Goal: Task Accomplishment & Management: Manage account settings

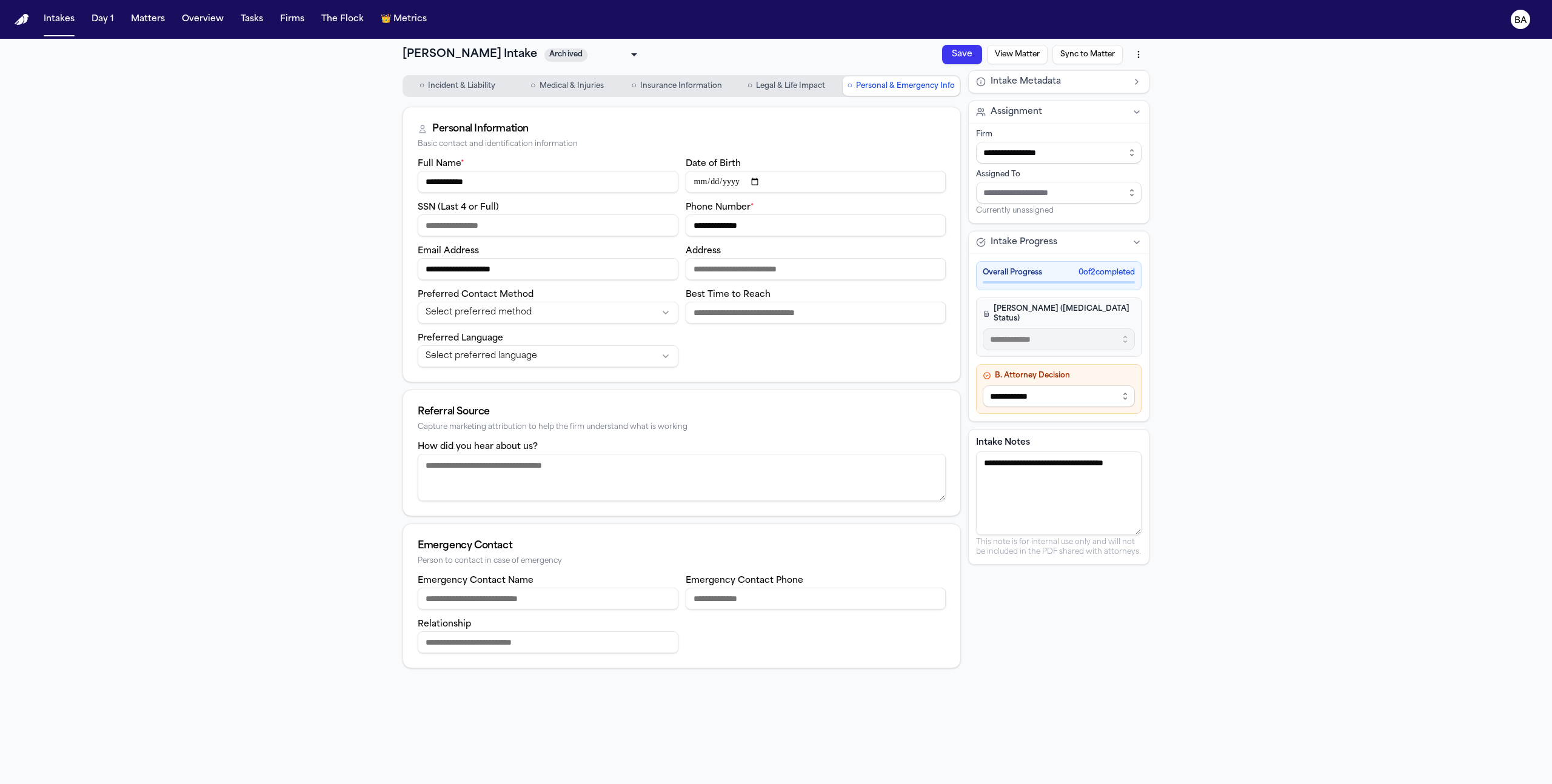
click at [551, 58] on body "**********" at bounding box center [776, 392] width 1552 height 784
click at [570, 134] on li "Signed" at bounding box center [576, 135] width 123 height 19
click at [570, 59] on body "**********" at bounding box center [776, 392] width 1552 height 784
click at [576, 139] on li "Signed" at bounding box center [576, 135] width 123 height 19
type input "********"
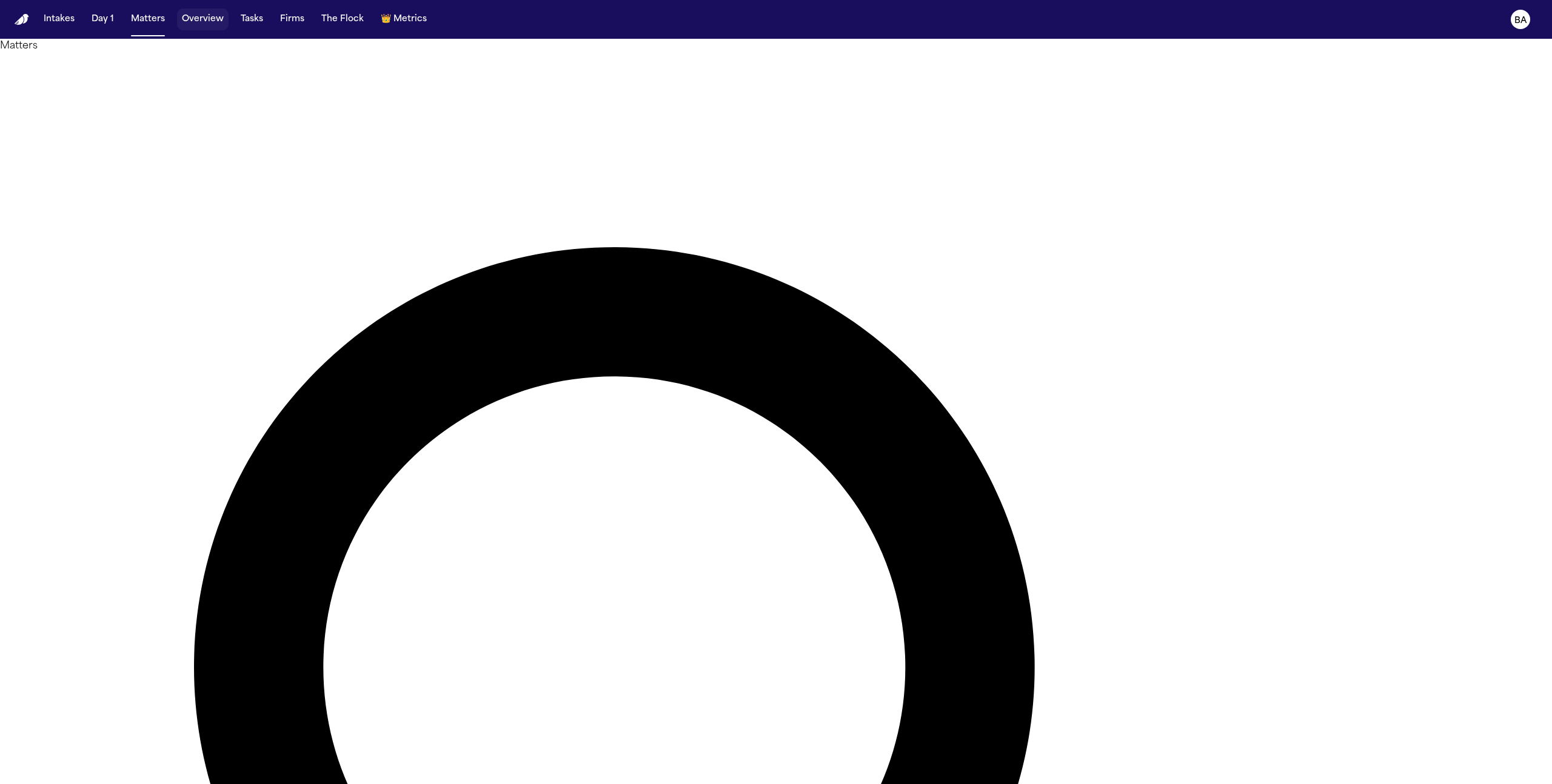
click at [222, 18] on button "Overview" at bounding box center [203, 19] width 52 height 22
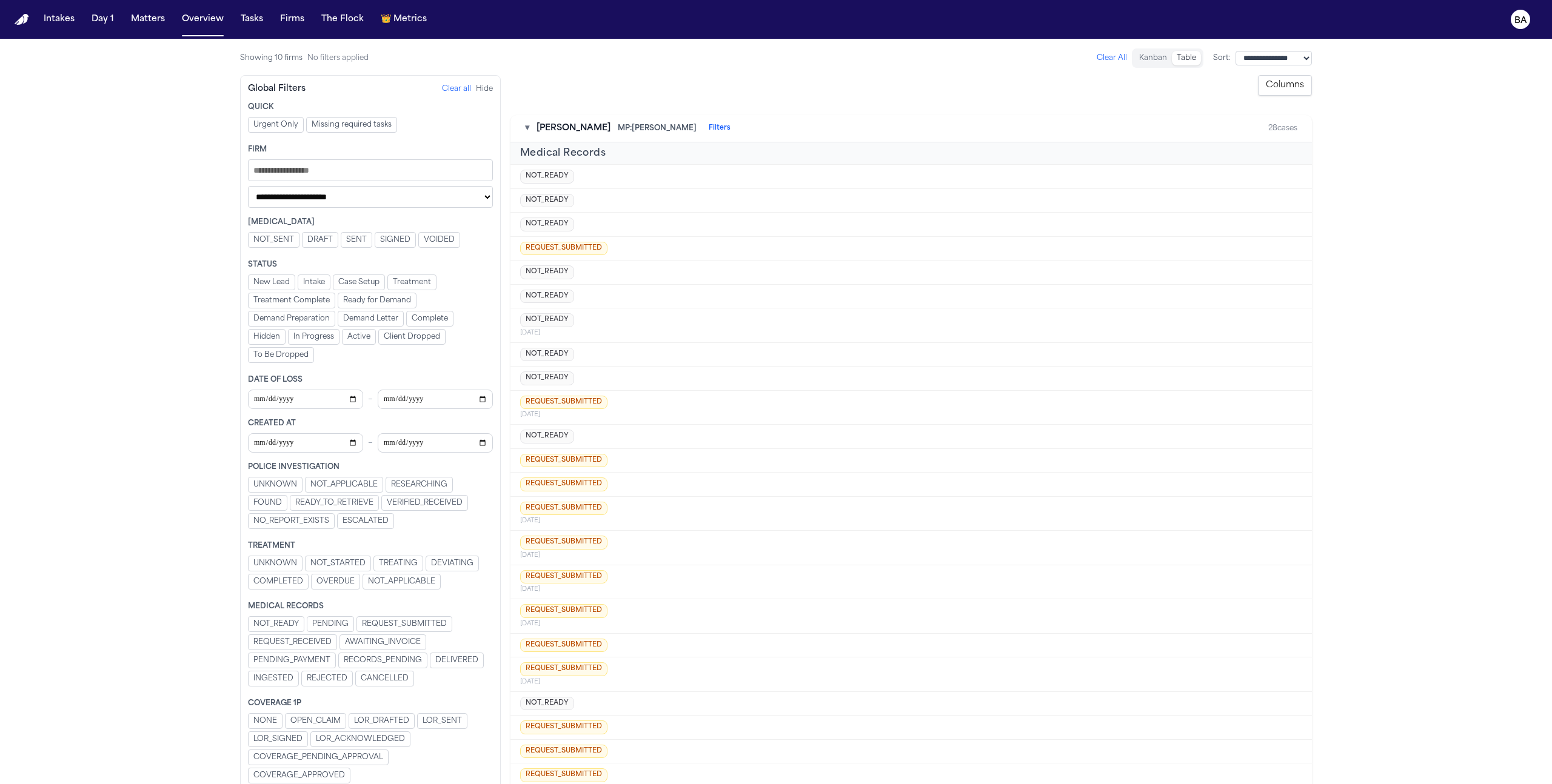
click at [410, 624] on span "REQUEST_SUBMITTED" at bounding box center [404, 625] width 85 height 10
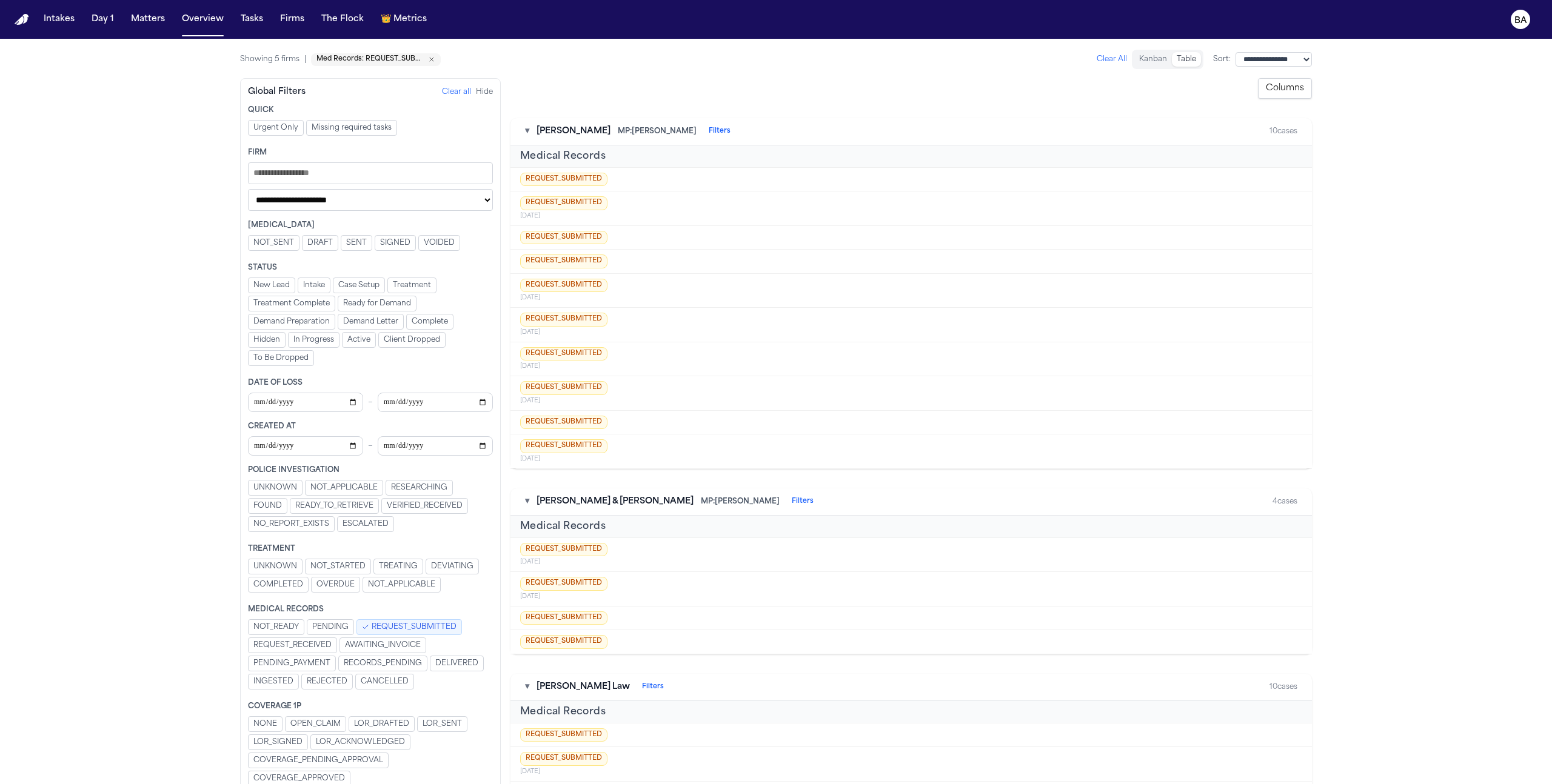
click at [410, 624] on span "REQUEST_SUBMITTED" at bounding box center [414, 627] width 85 height 10
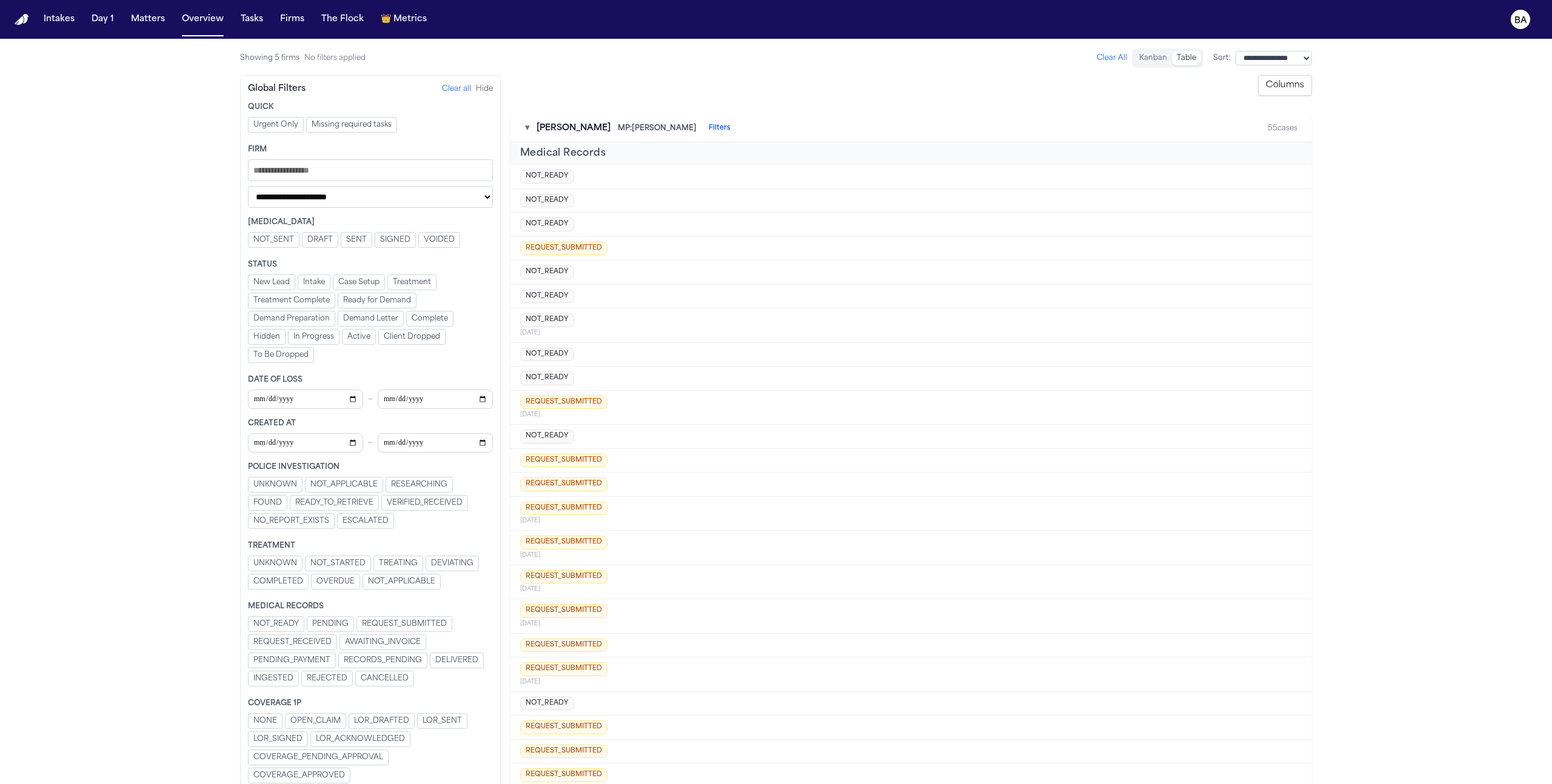
click at [1286, 95] on button "Columns" at bounding box center [1285, 85] width 54 height 21
click at [1206, 349] on button "Show All" at bounding box center [1202, 351] width 32 height 10
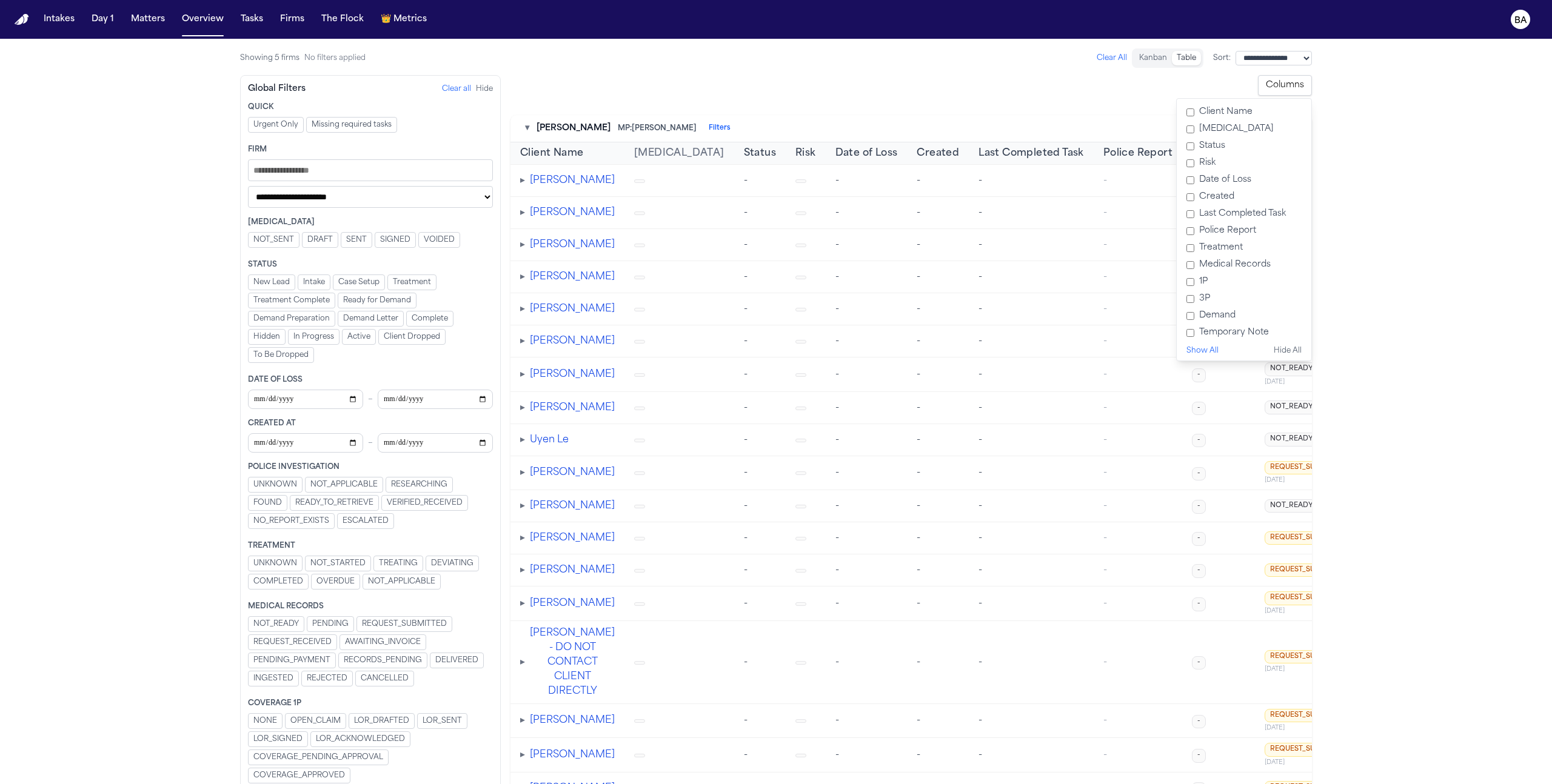
click at [1426, 518] on main "**********" at bounding box center [776, 411] width 1552 height 746
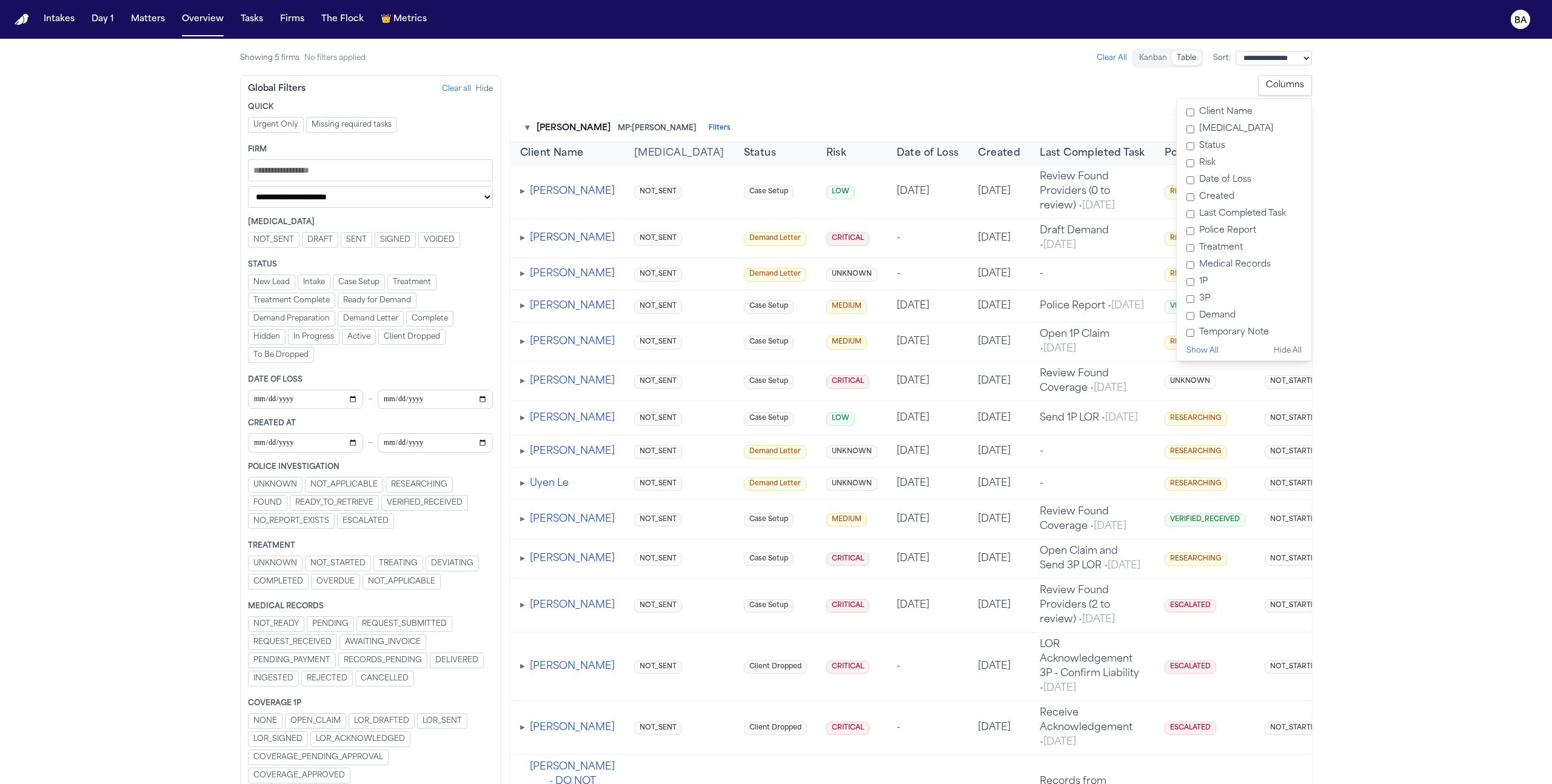
click at [1356, 357] on main "**********" at bounding box center [776, 411] width 1552 height 746
click at [1297, 91] on button "Columns" at bounding box center [1285, 85] width 54 height 21
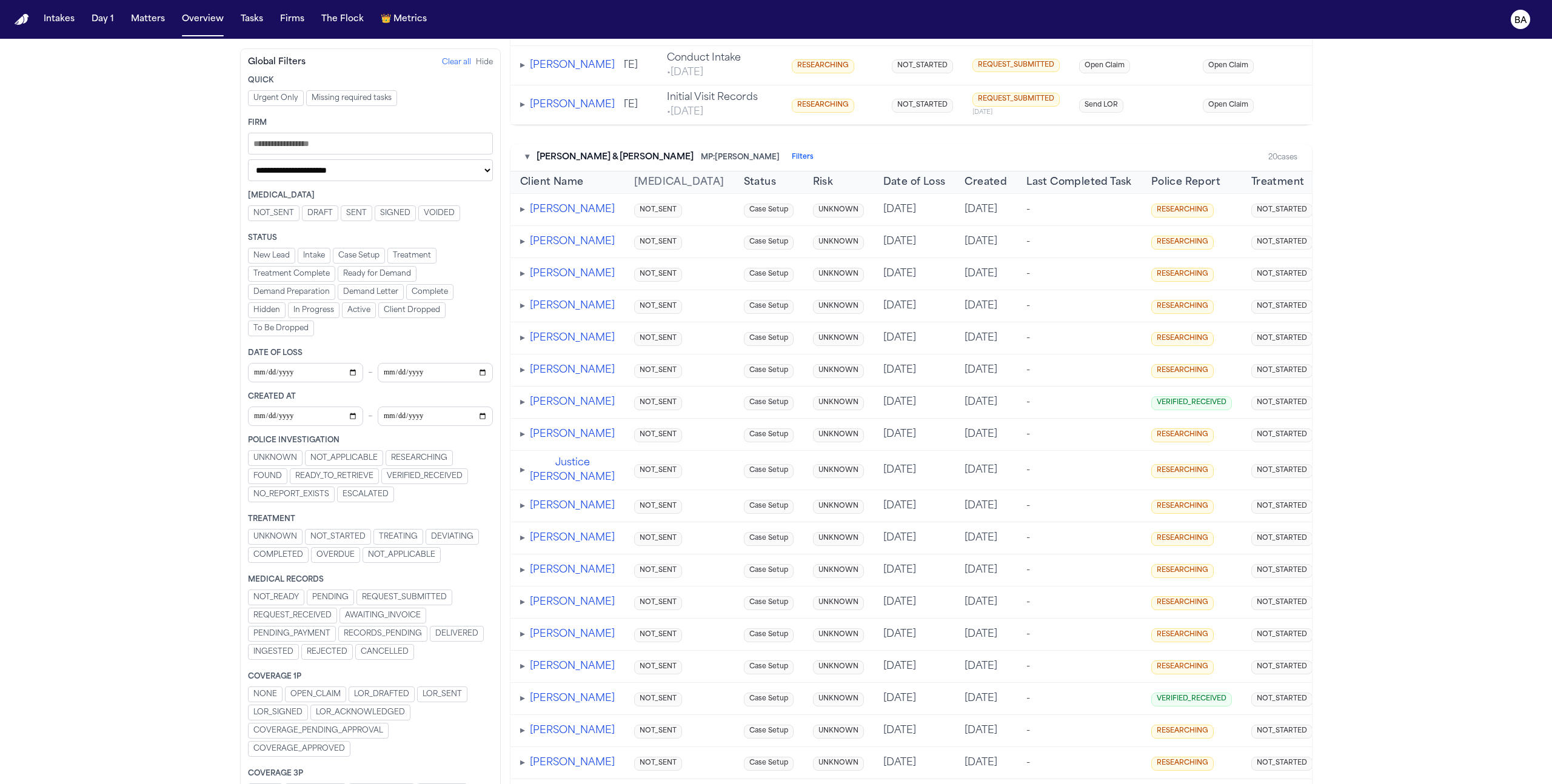
scroll to position [899, 0]
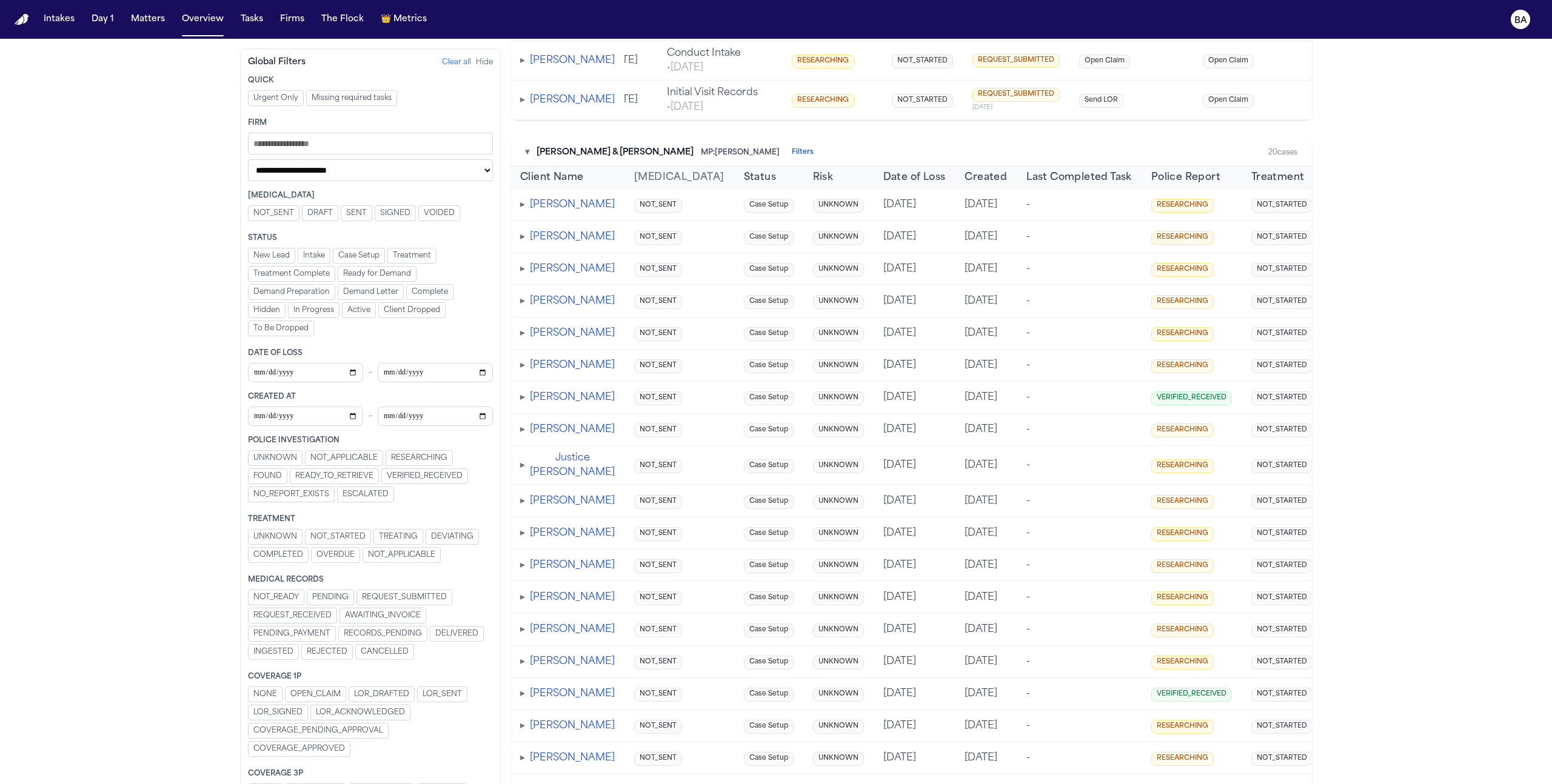
click at [270, 653] on span "INGESTED" at bounding box center [273, 652] width 40 height 10
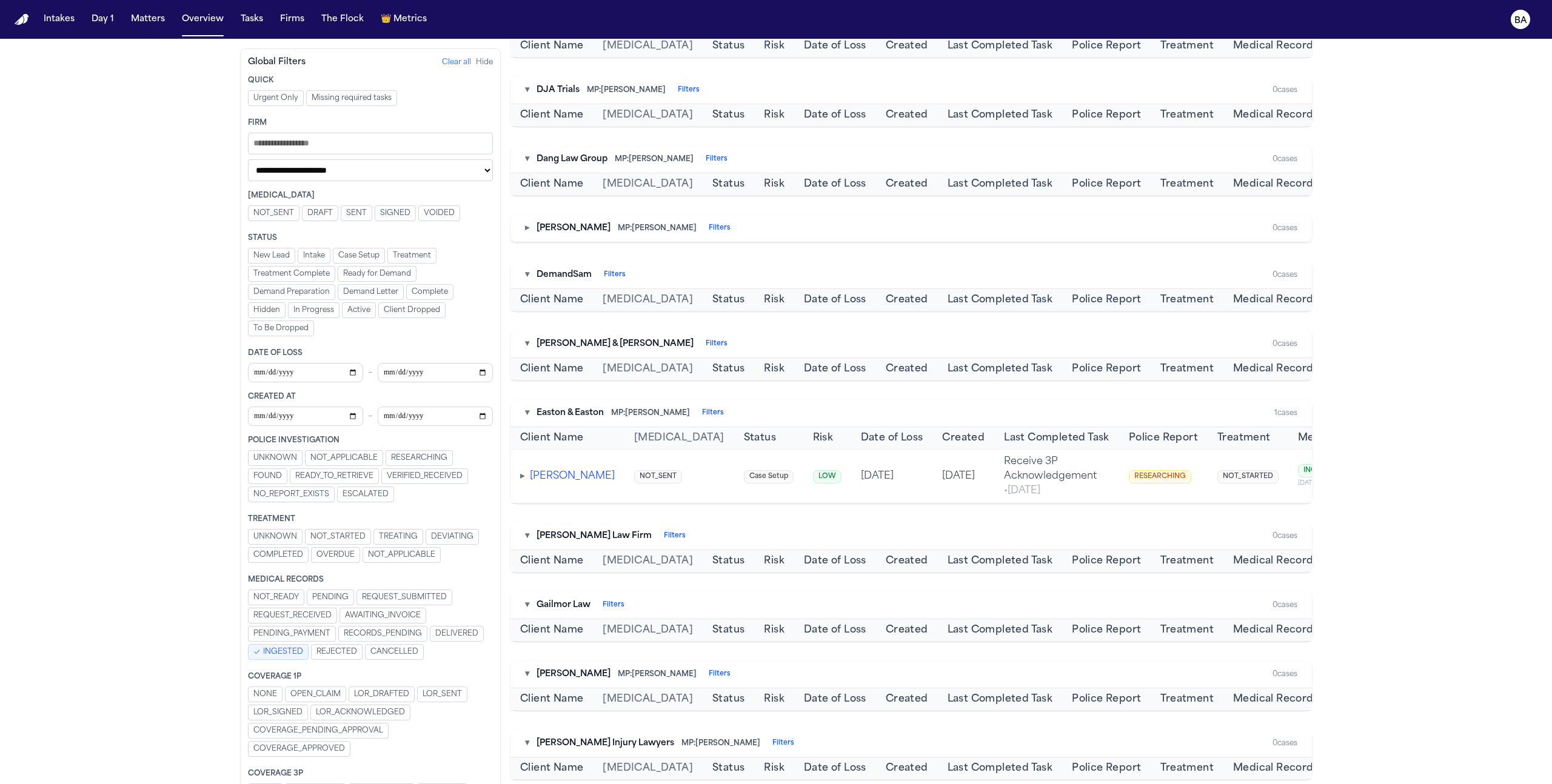
scroll to position [1104, 0]
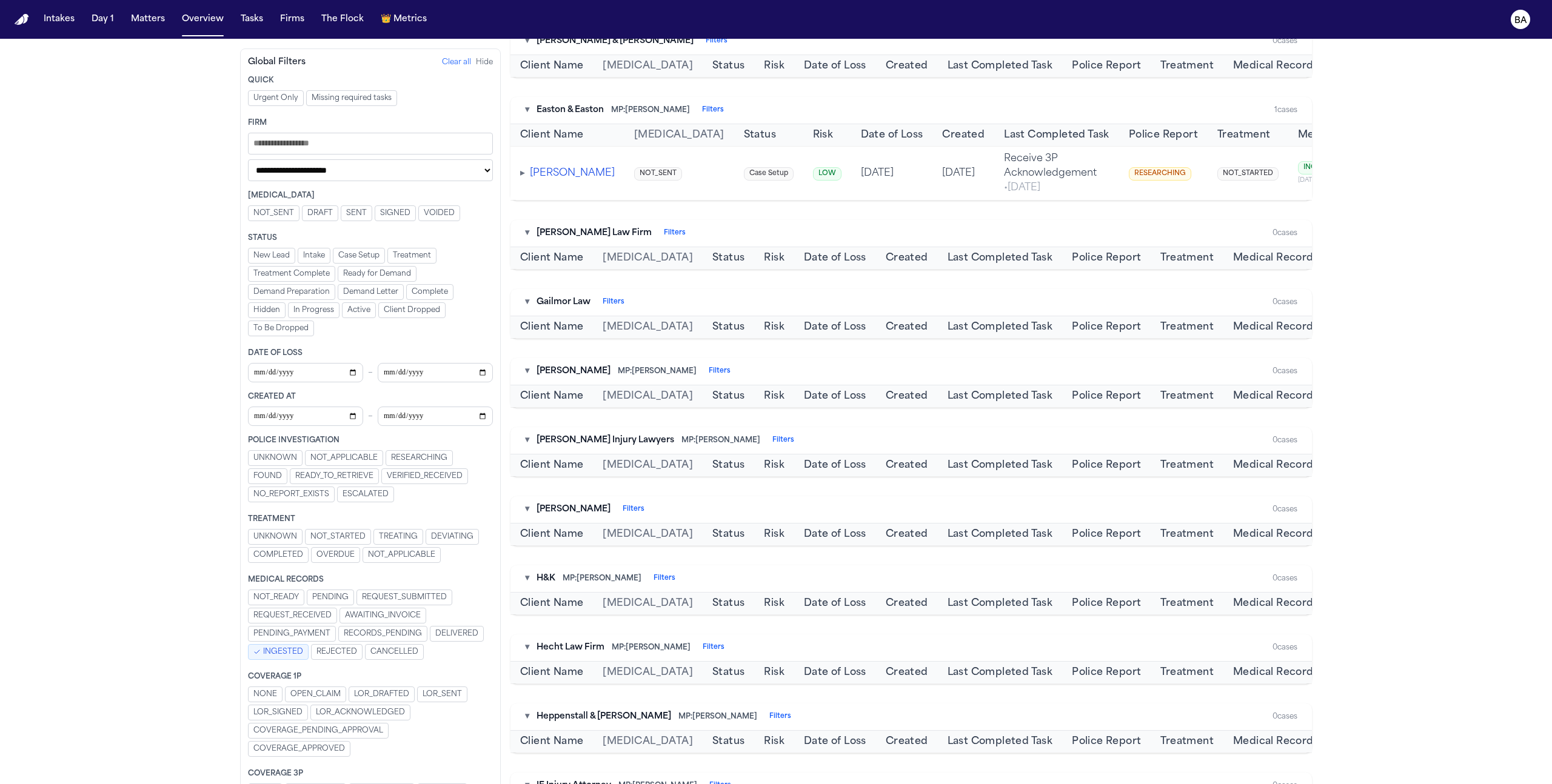
click at [279, 647] on span "INGESTED" at bounding box center [283, 652] width 40 height 10
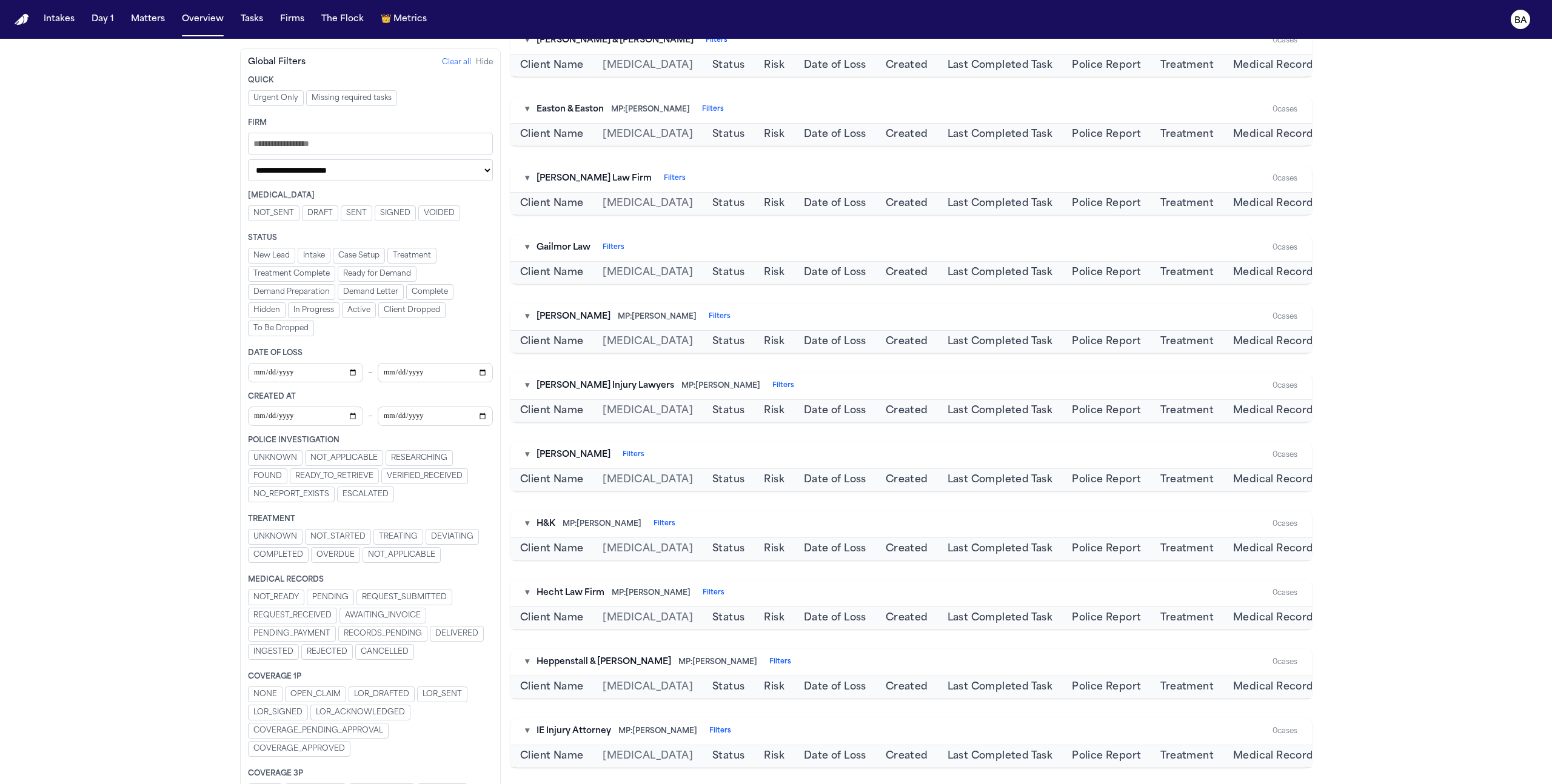
scroll to position [1102, 0]
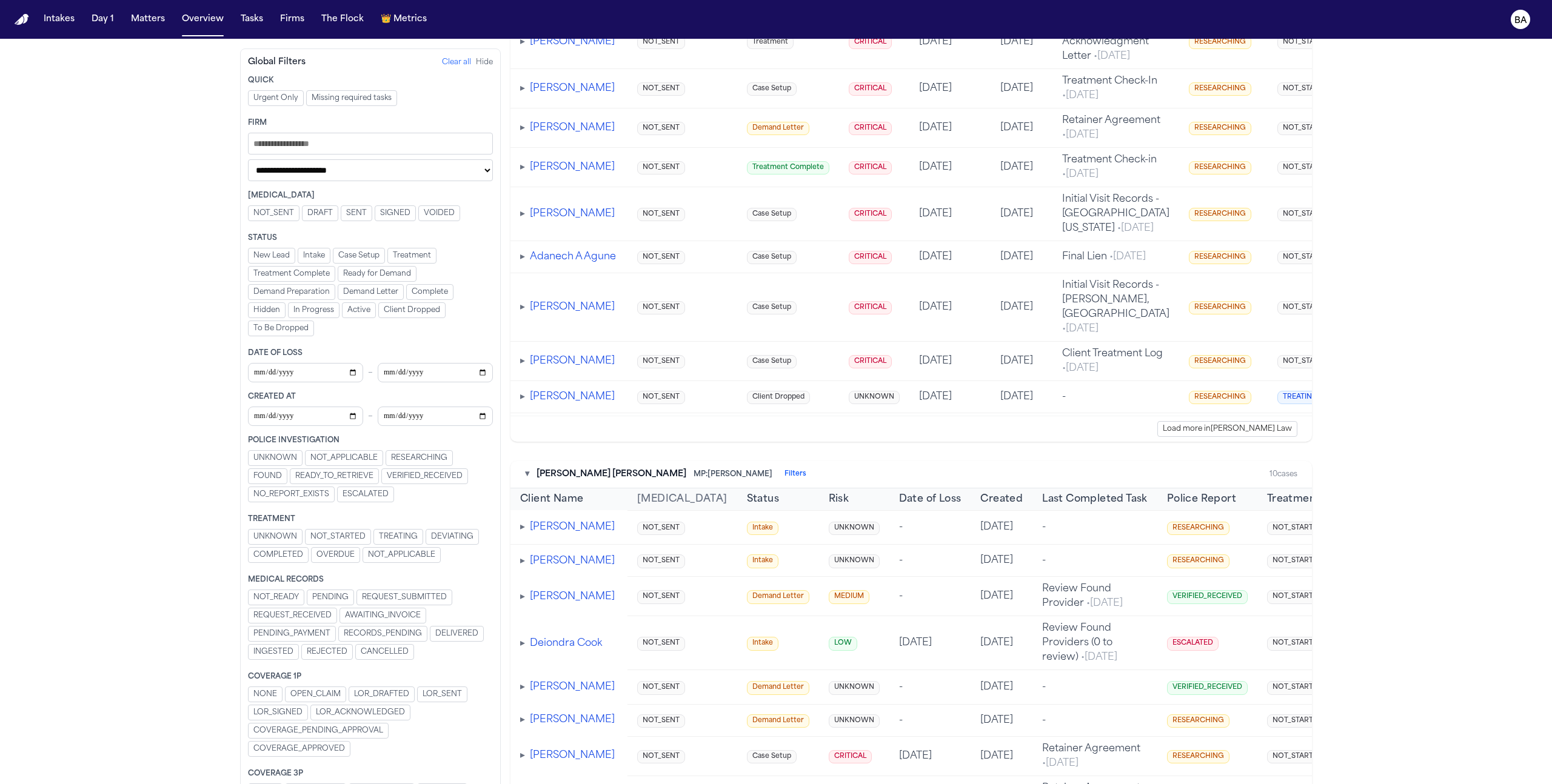
click at [454, 636] on span "DELIVERED" at bounding box center [456, 634] width 43 height 10
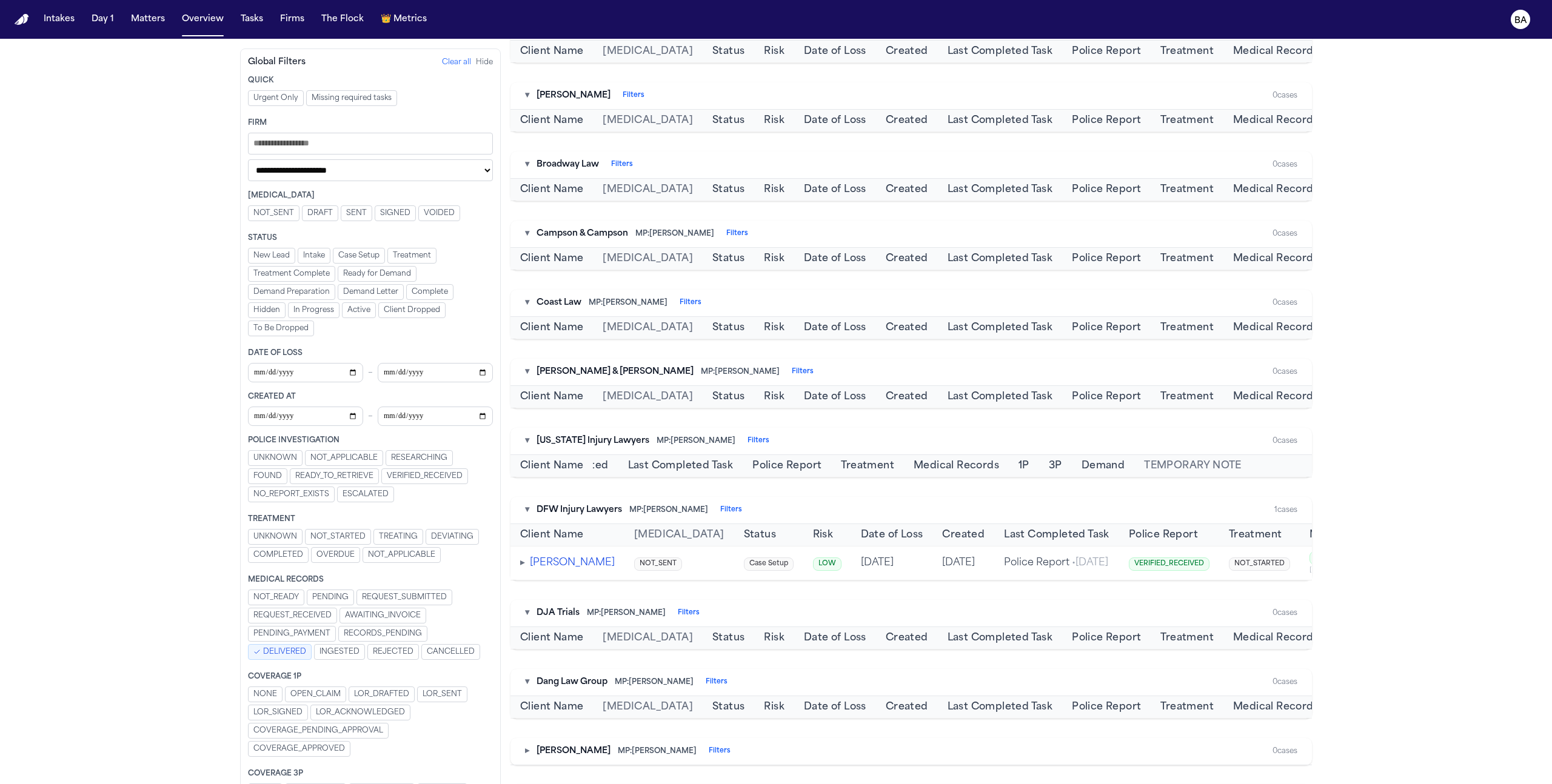
scroll to position [744, 0]
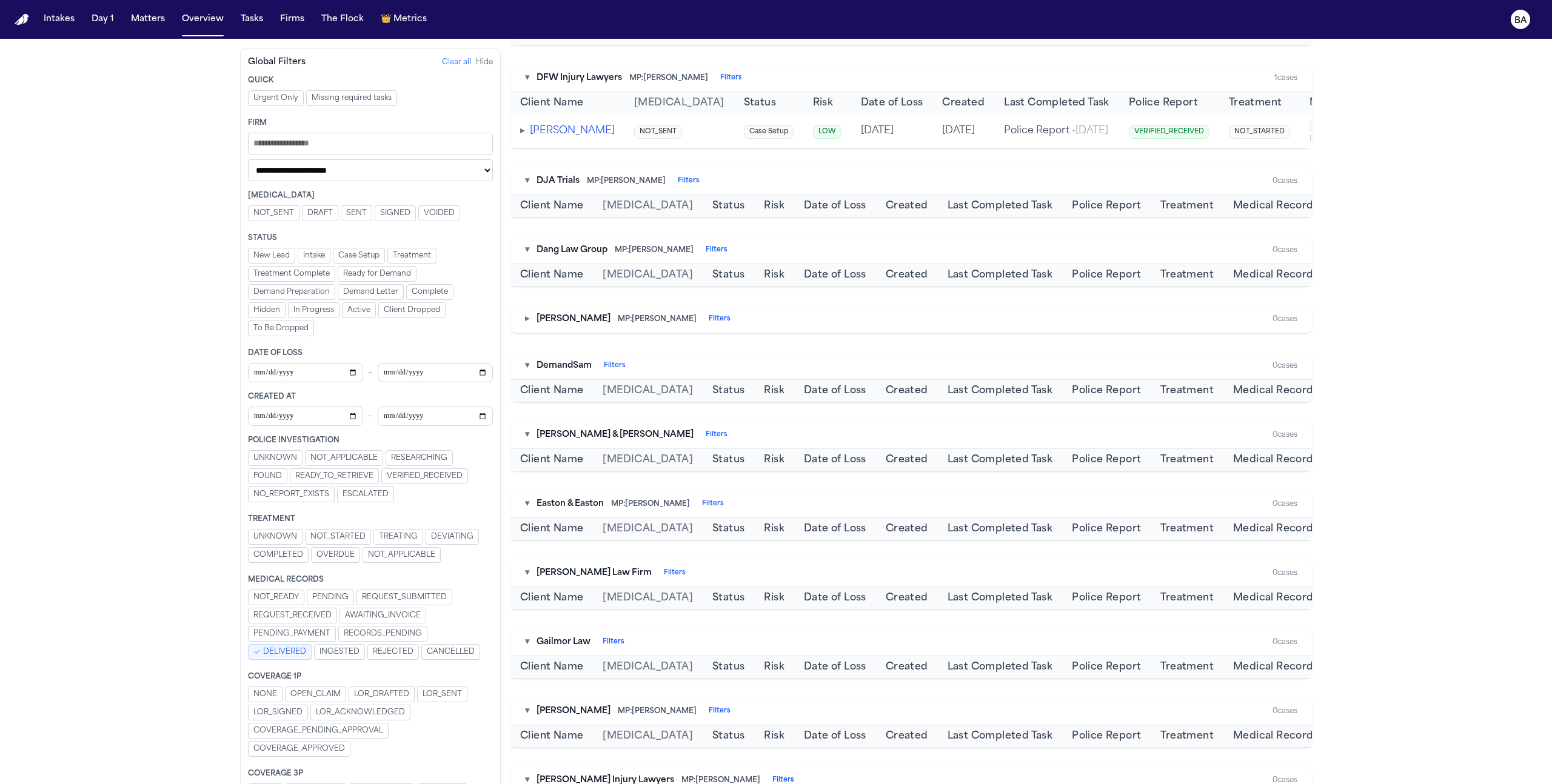
click at [284, 658] on button "DELIVERED" at bounding box center [280, 652] width 64 height 16
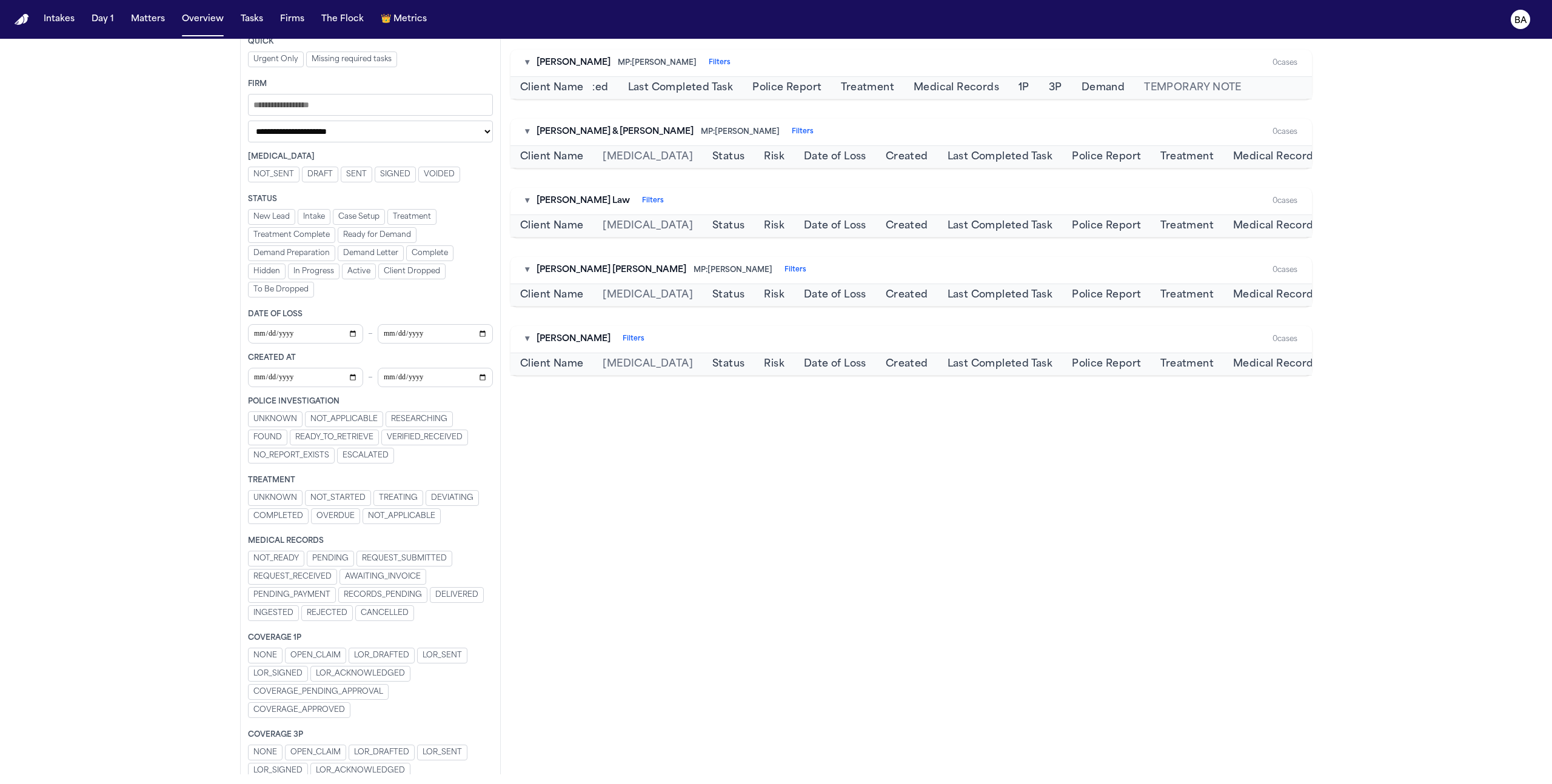
scroll to position [742, 0]
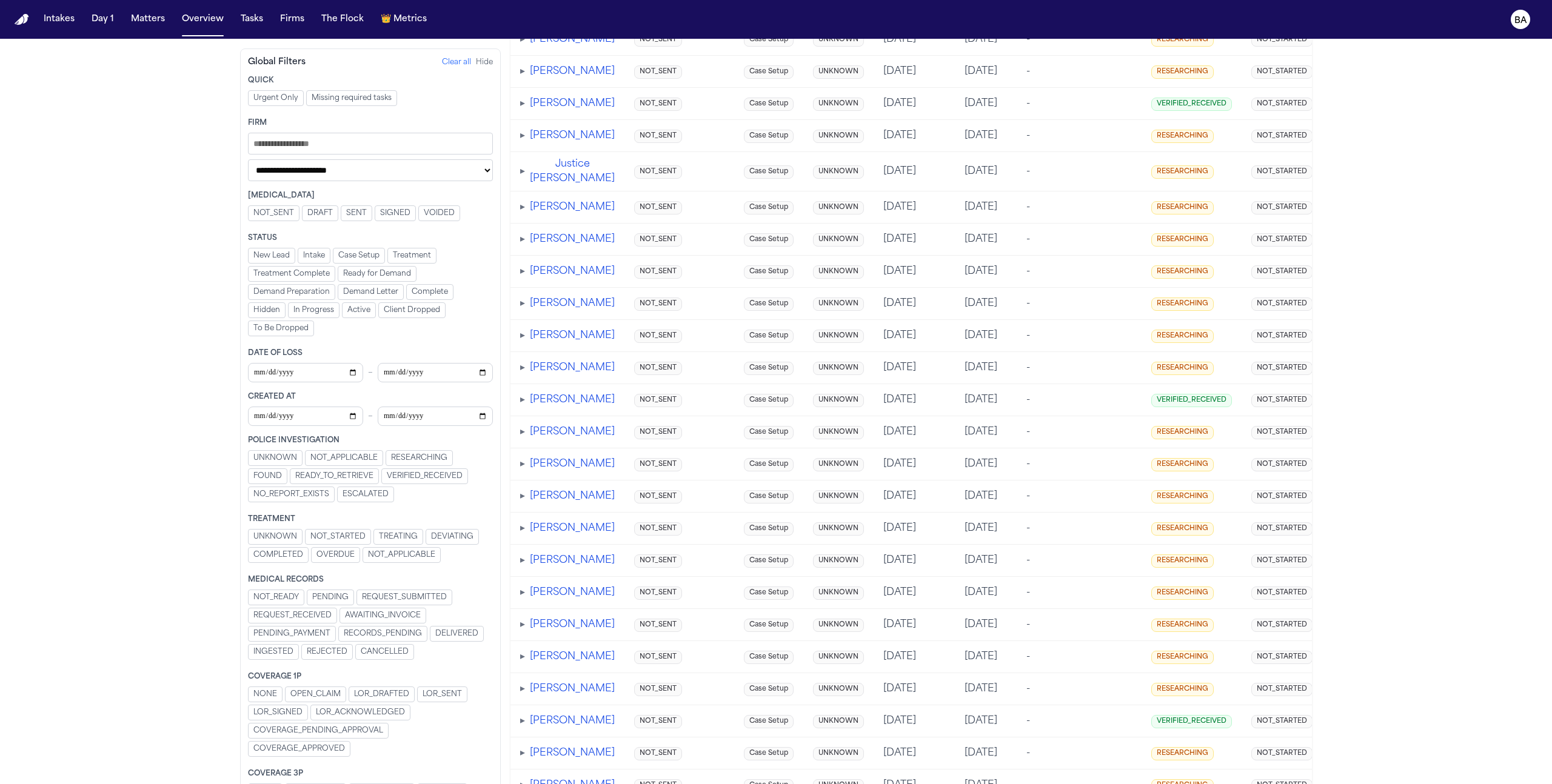
click at [319, 614] on span "REQUEST_RECEIVED" at bounding box center [293, 616] width 78 height 10
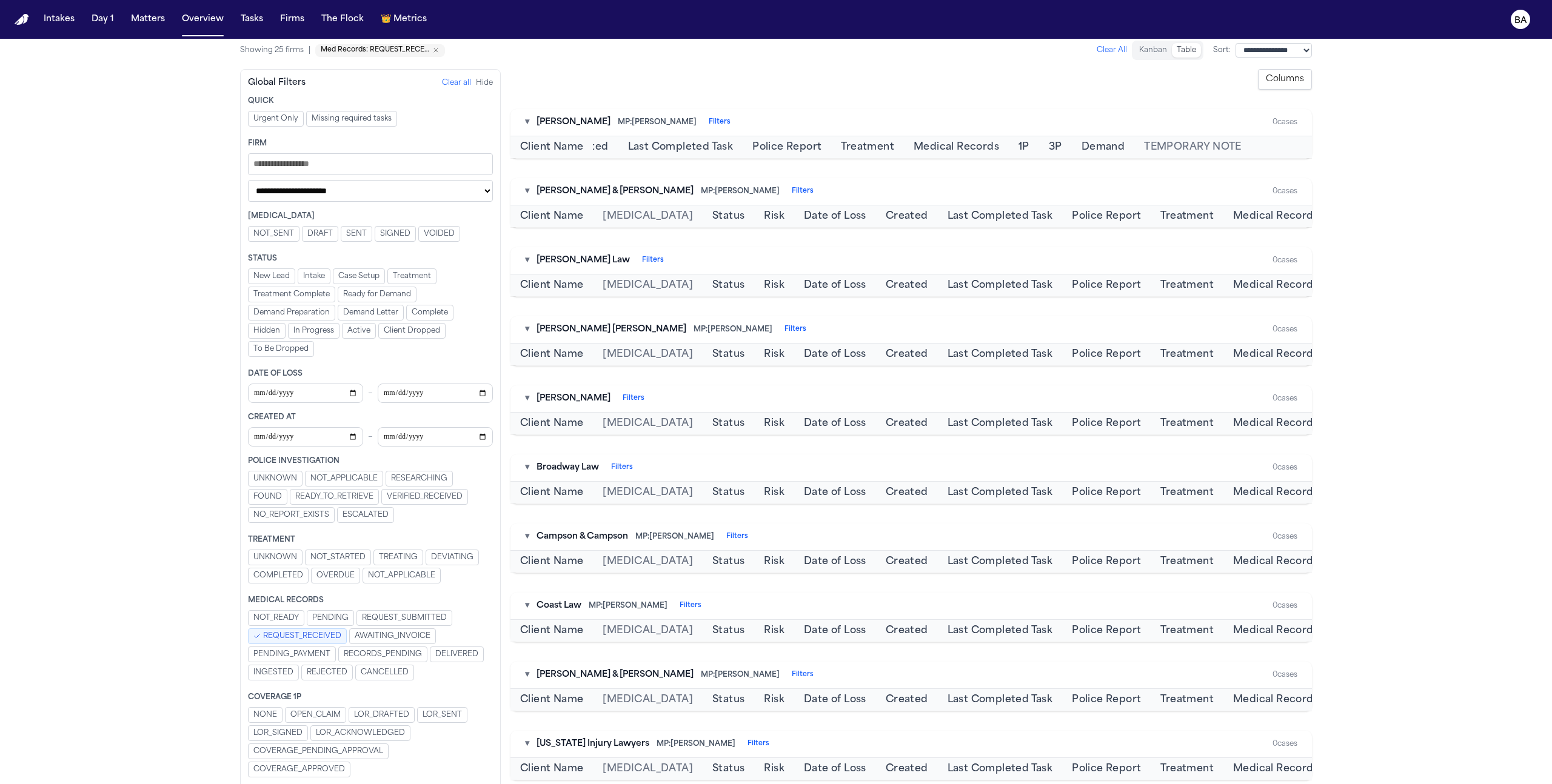
scroll to position [0, 0]
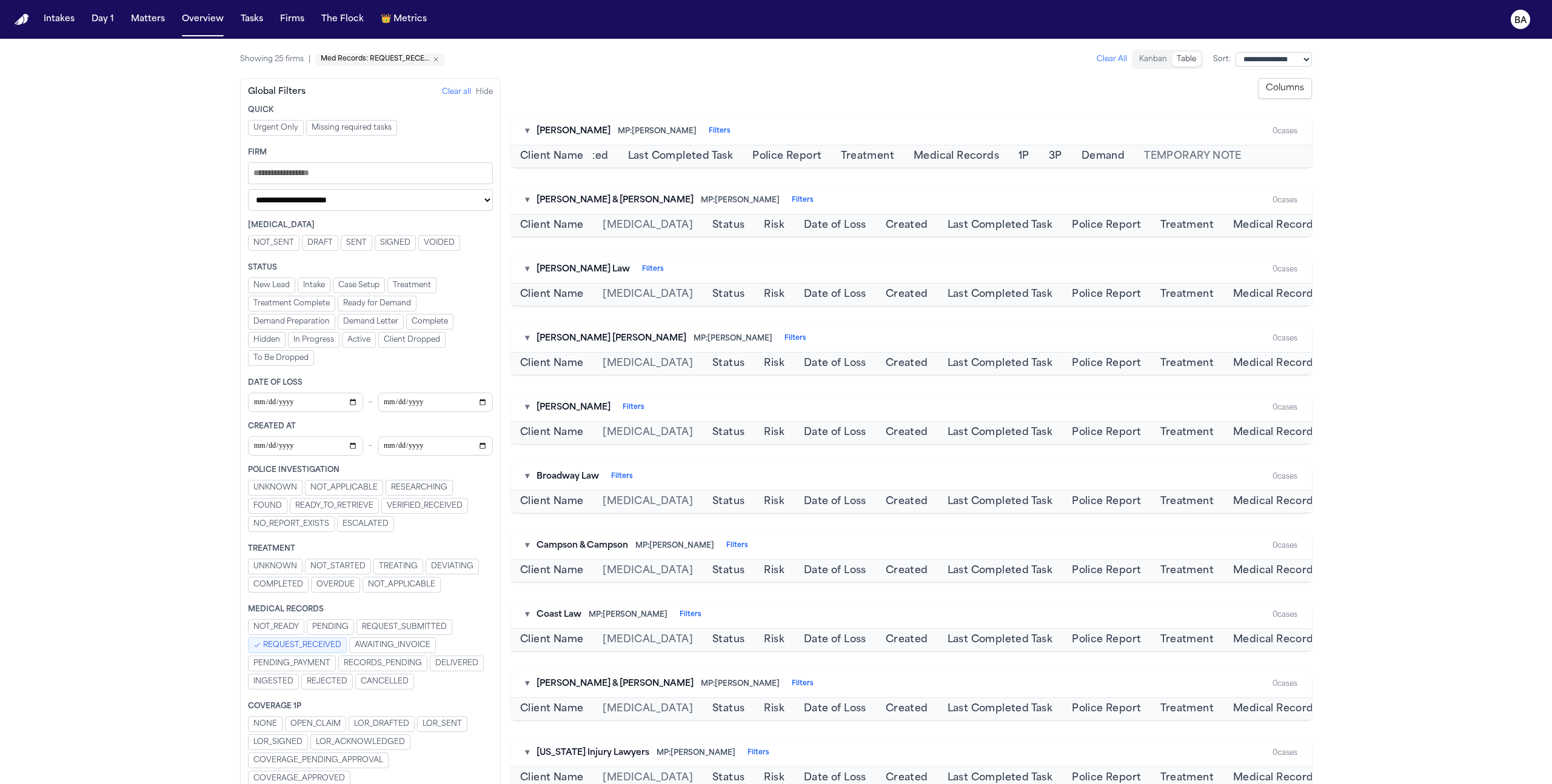
click at [317, 649] on span "REQUEST_RECEIVED" at bounding box center [302, 645] width 78 height 10
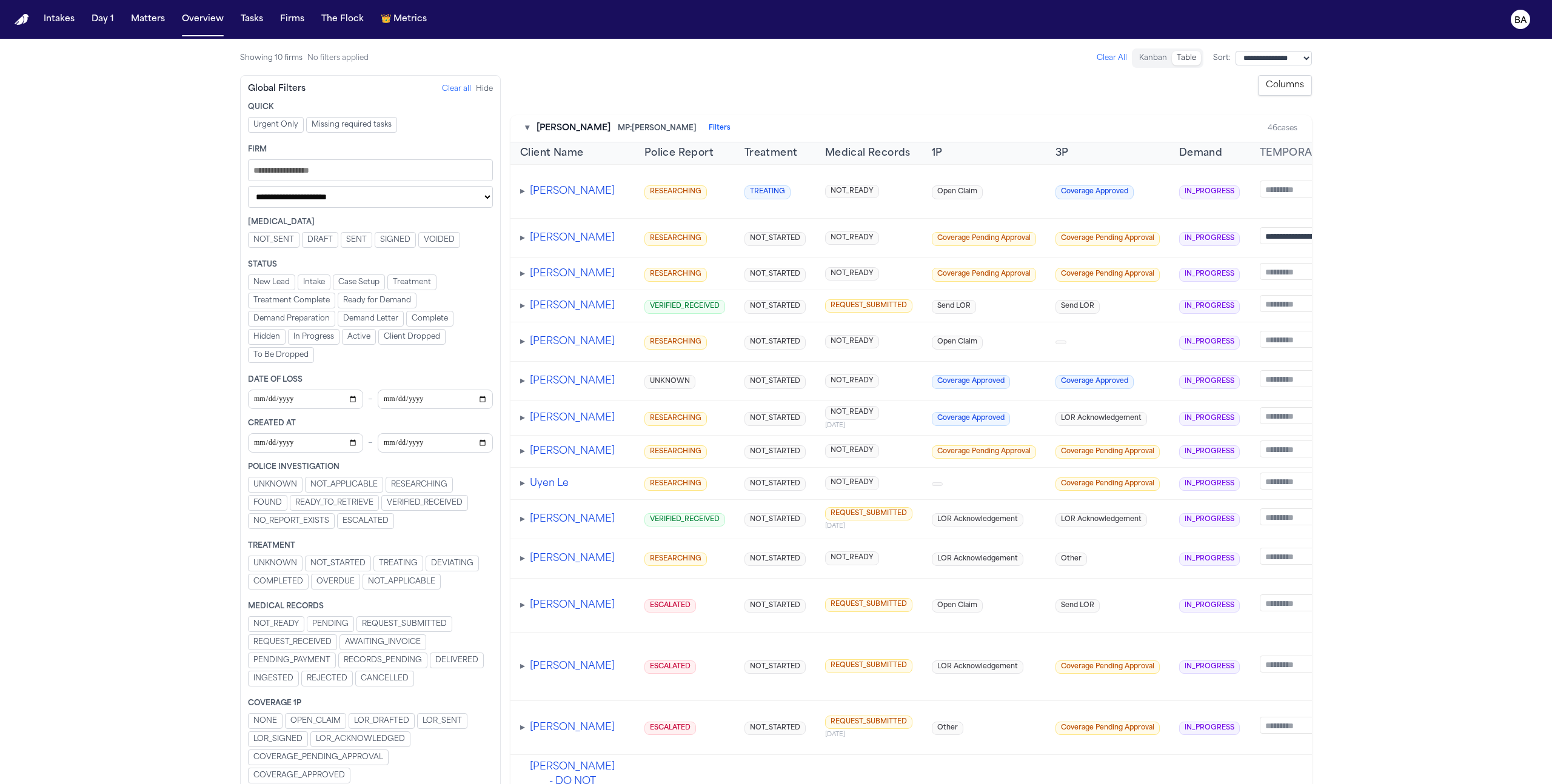
scroll to position [0, 610]
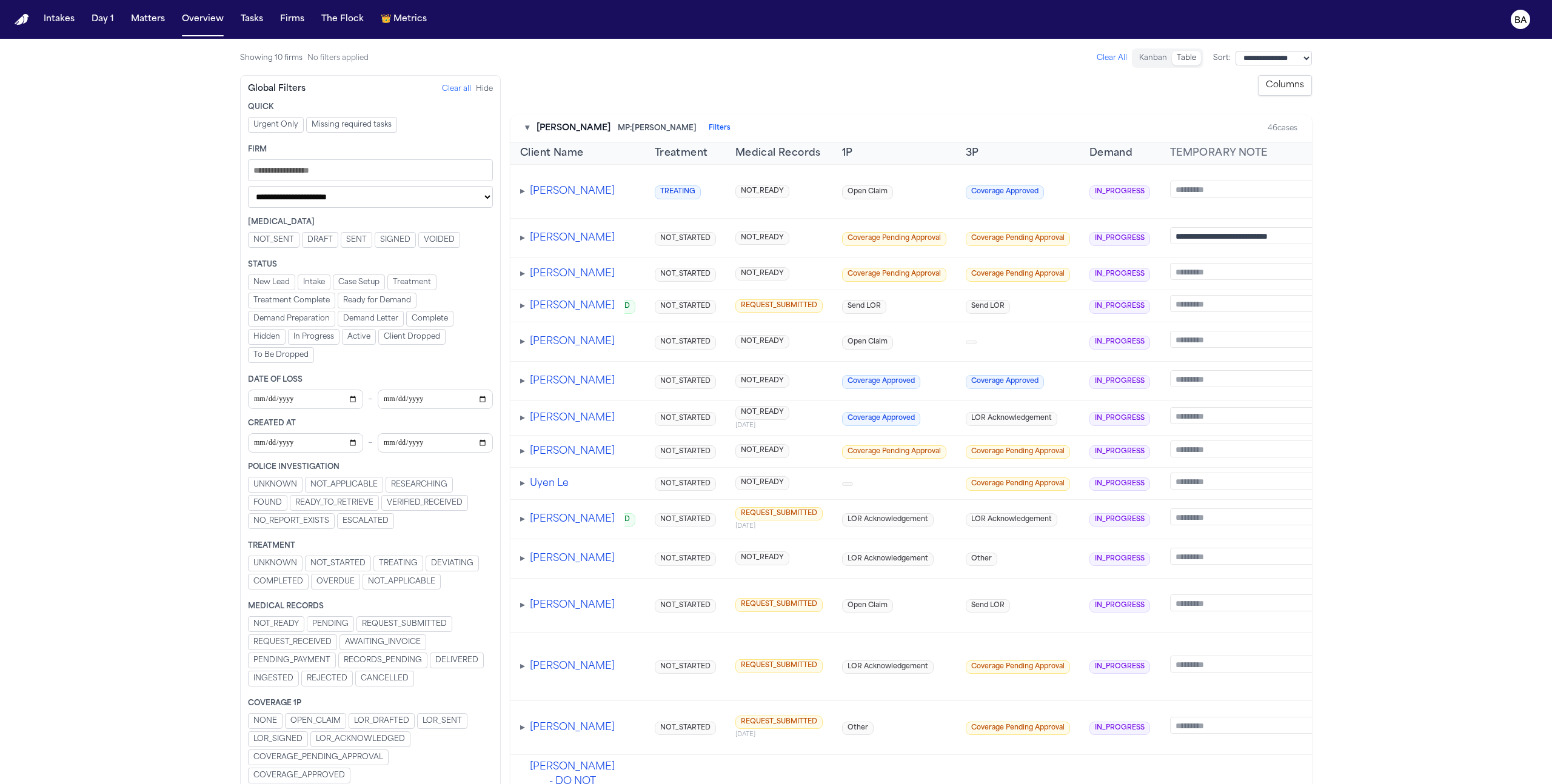
click at [351, 756] on span "COVERAGE_PENDING_APPROVAL" at bounding box center [318, 758] width 130 height 10
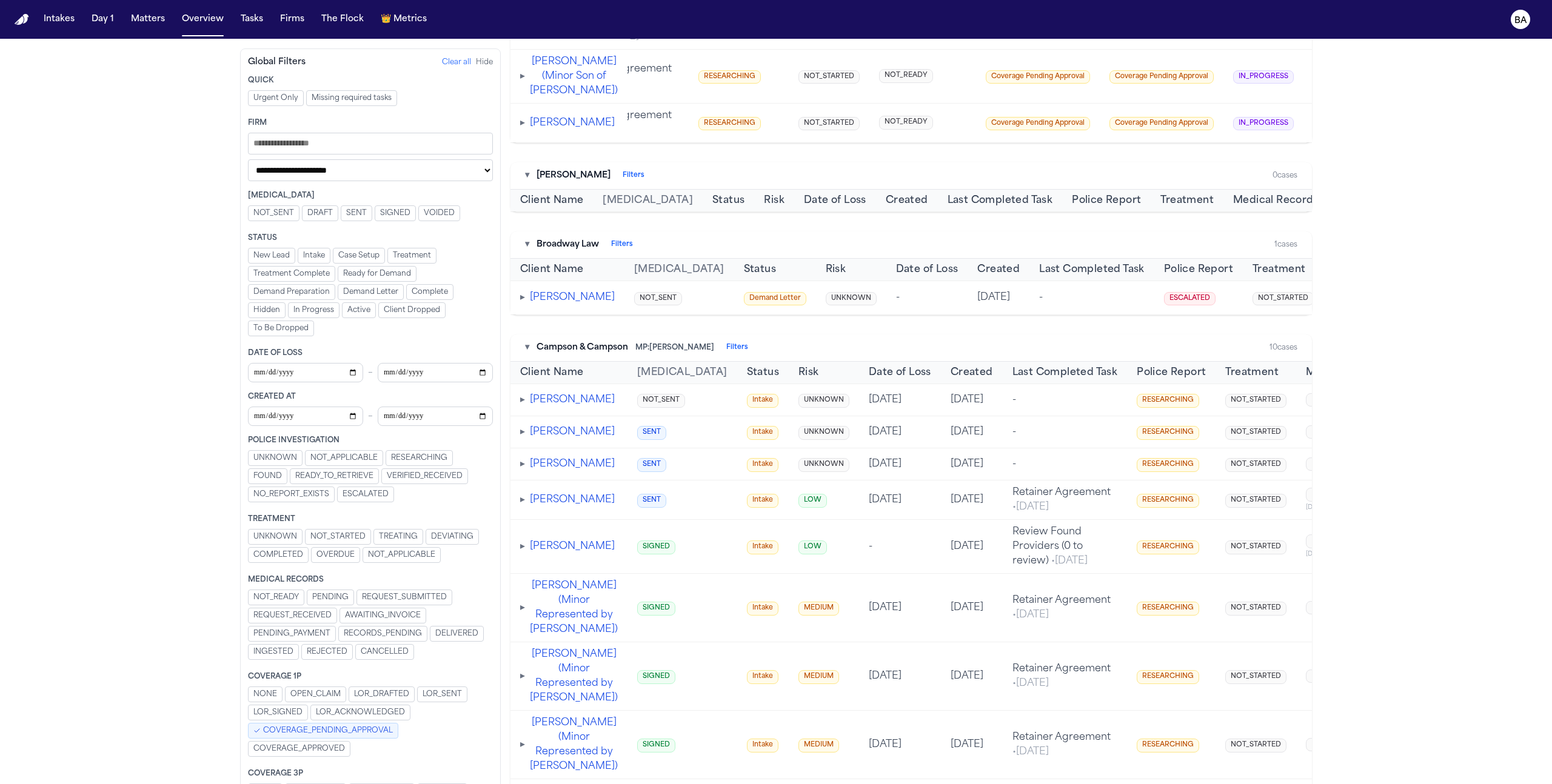
scroll to position [0, 470]
click at [395, 481] on span "VERIFIED_RECEIVED" at bounding box center [424, 477] width 76 height 10
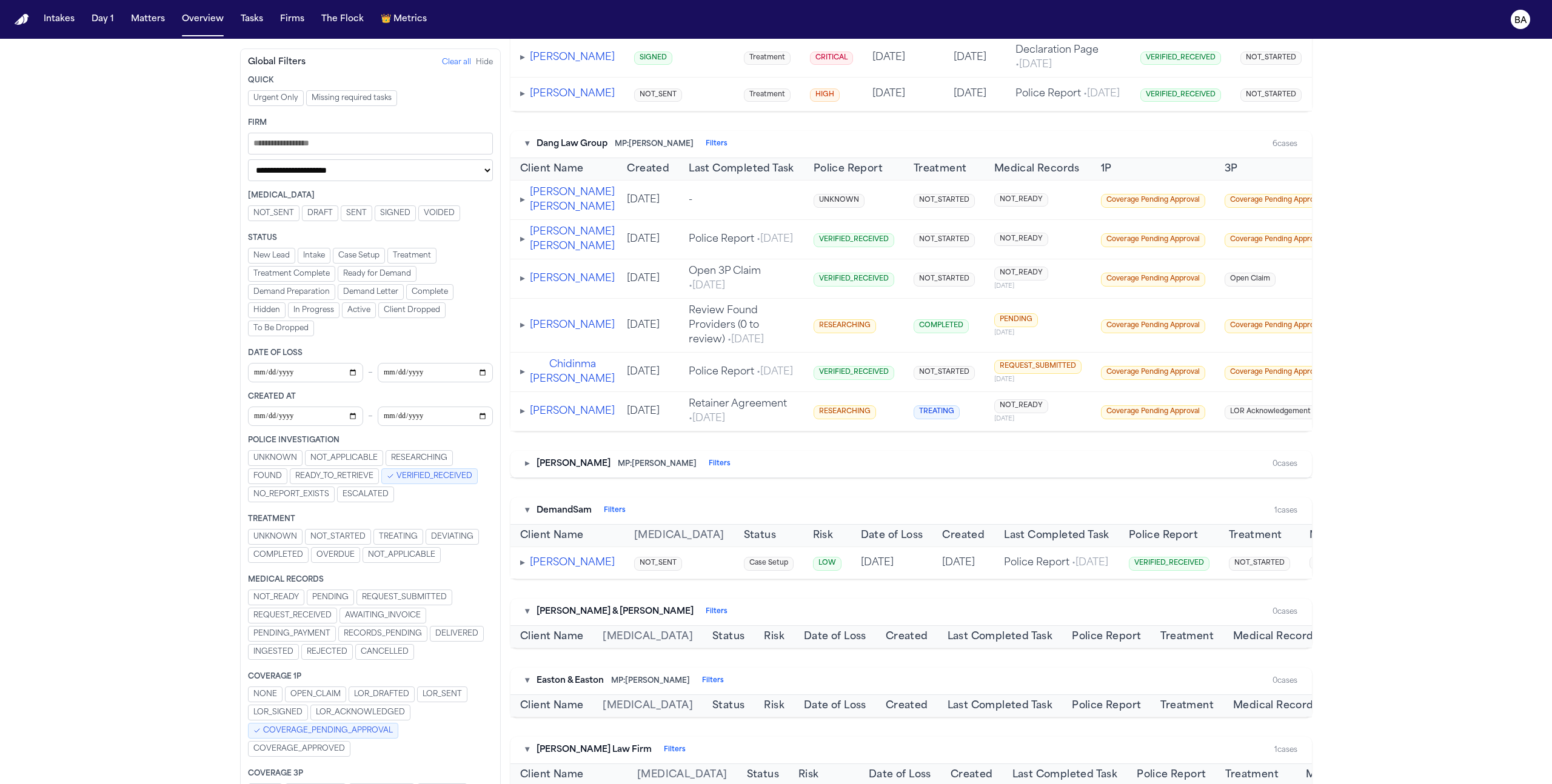
scroll to position [2795, 0]
click at [430, 477] on span "VERIFIED_RECEIVED" at bounding box center [434, 477] width 76 height 10
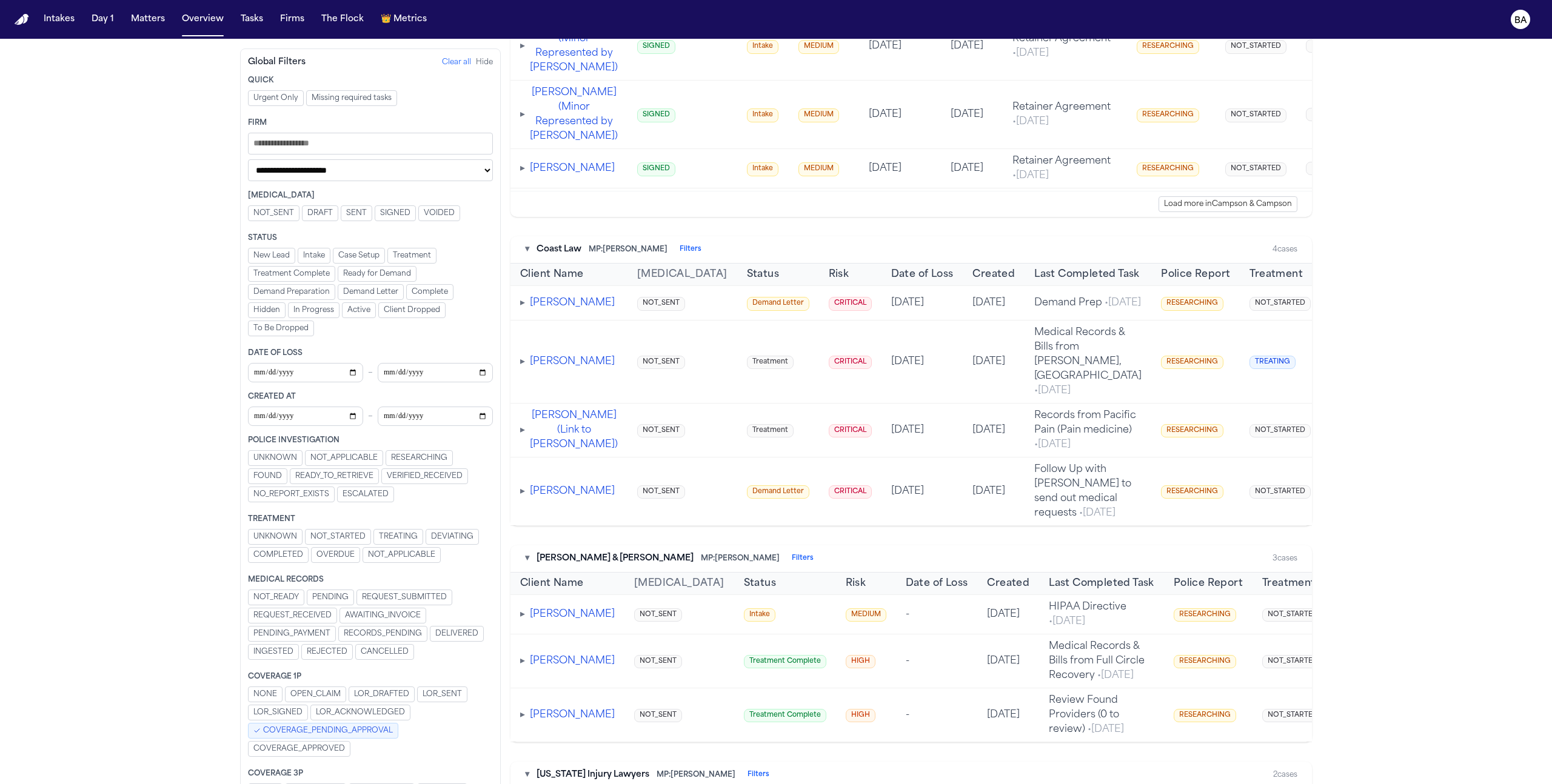
click at [311, 729] on span "COVERAGE_PENDING_APPROVAL" at bounding box center [327, 731] width 130 height 10
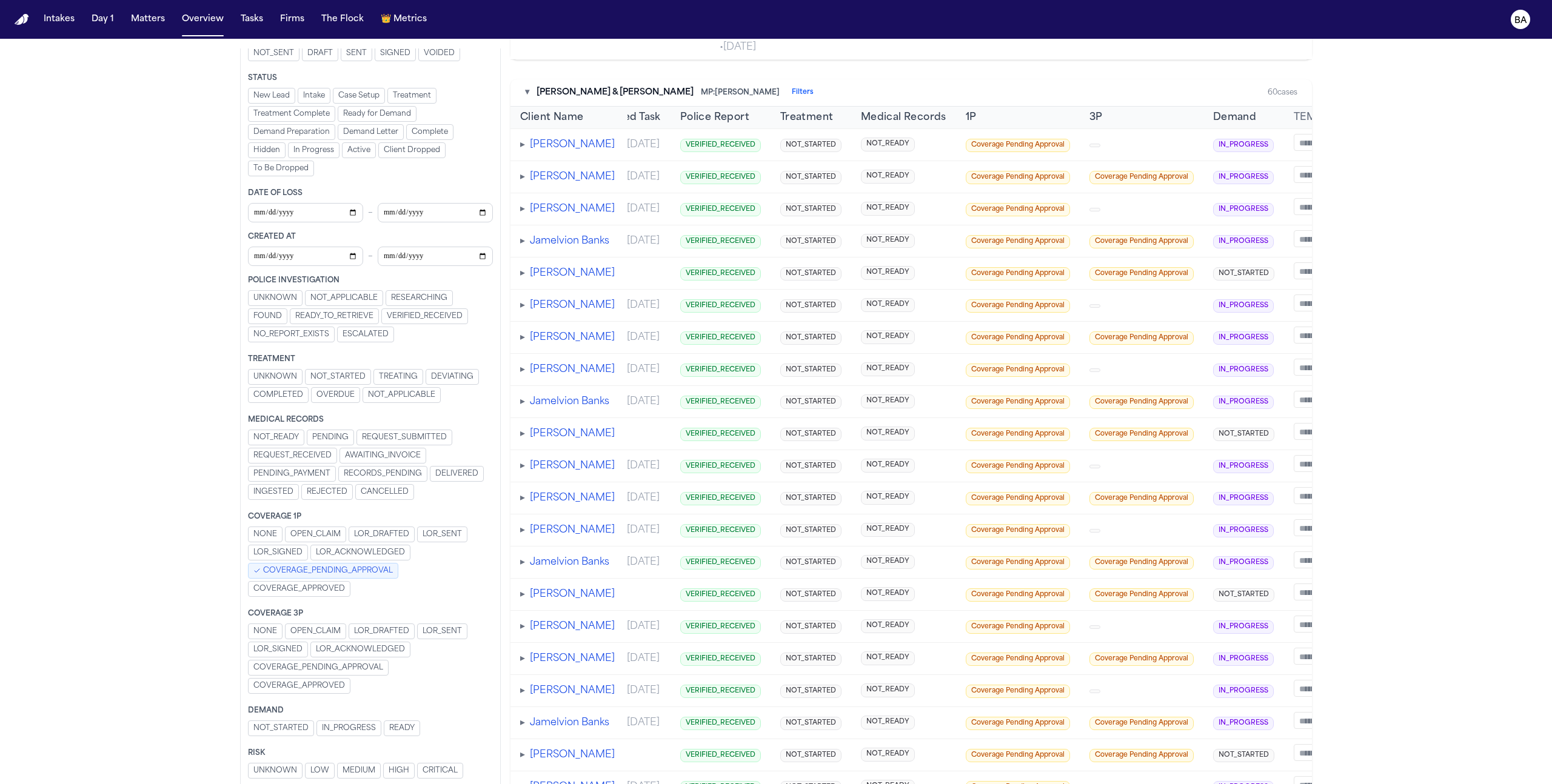
scroll to position [380, 0]
click at [397, 441] on span "REQUEST_SUBMITTED" at bounding box center [404, 438] width 85 height 10
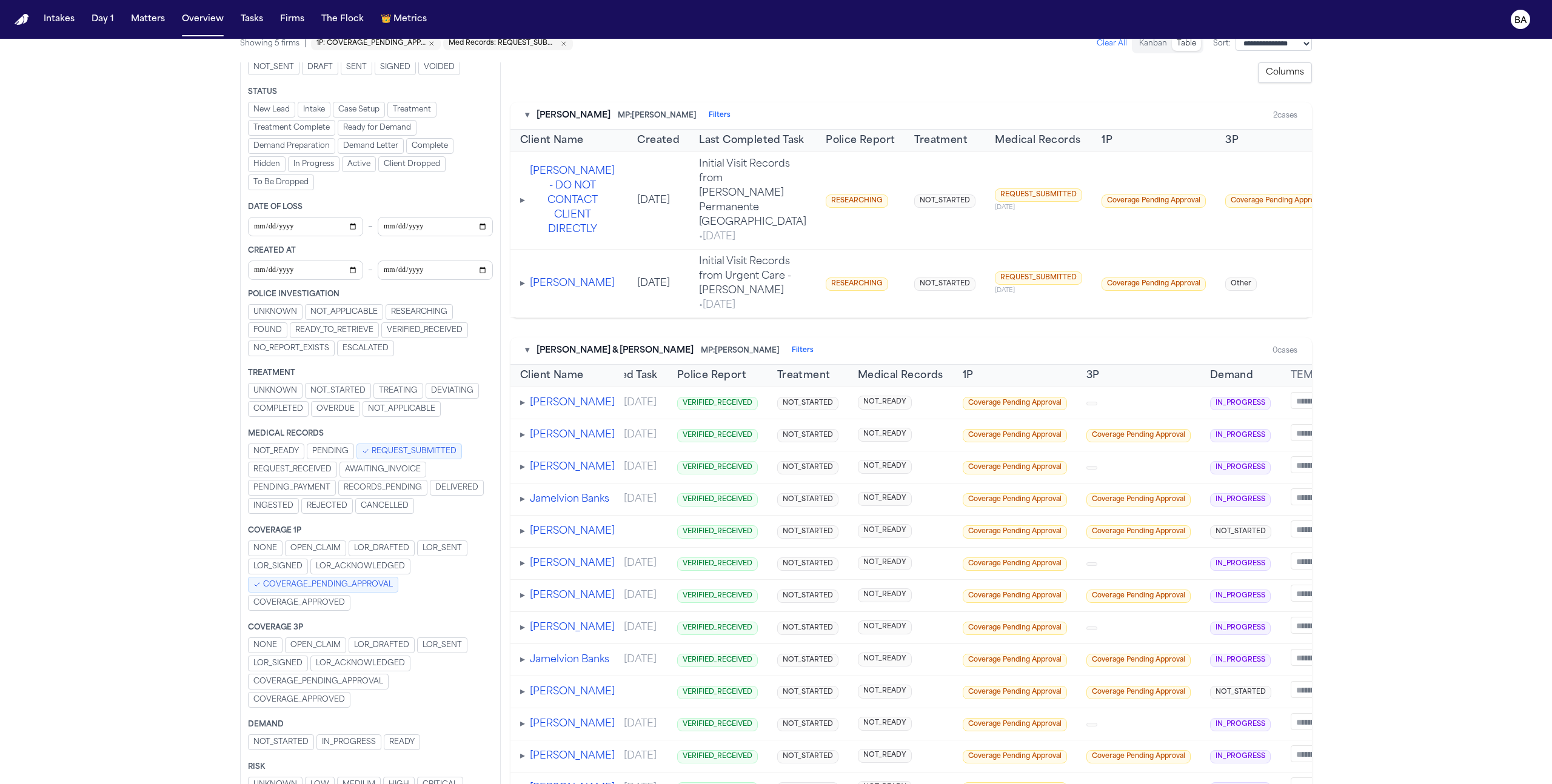
scroll to position [30, 0]
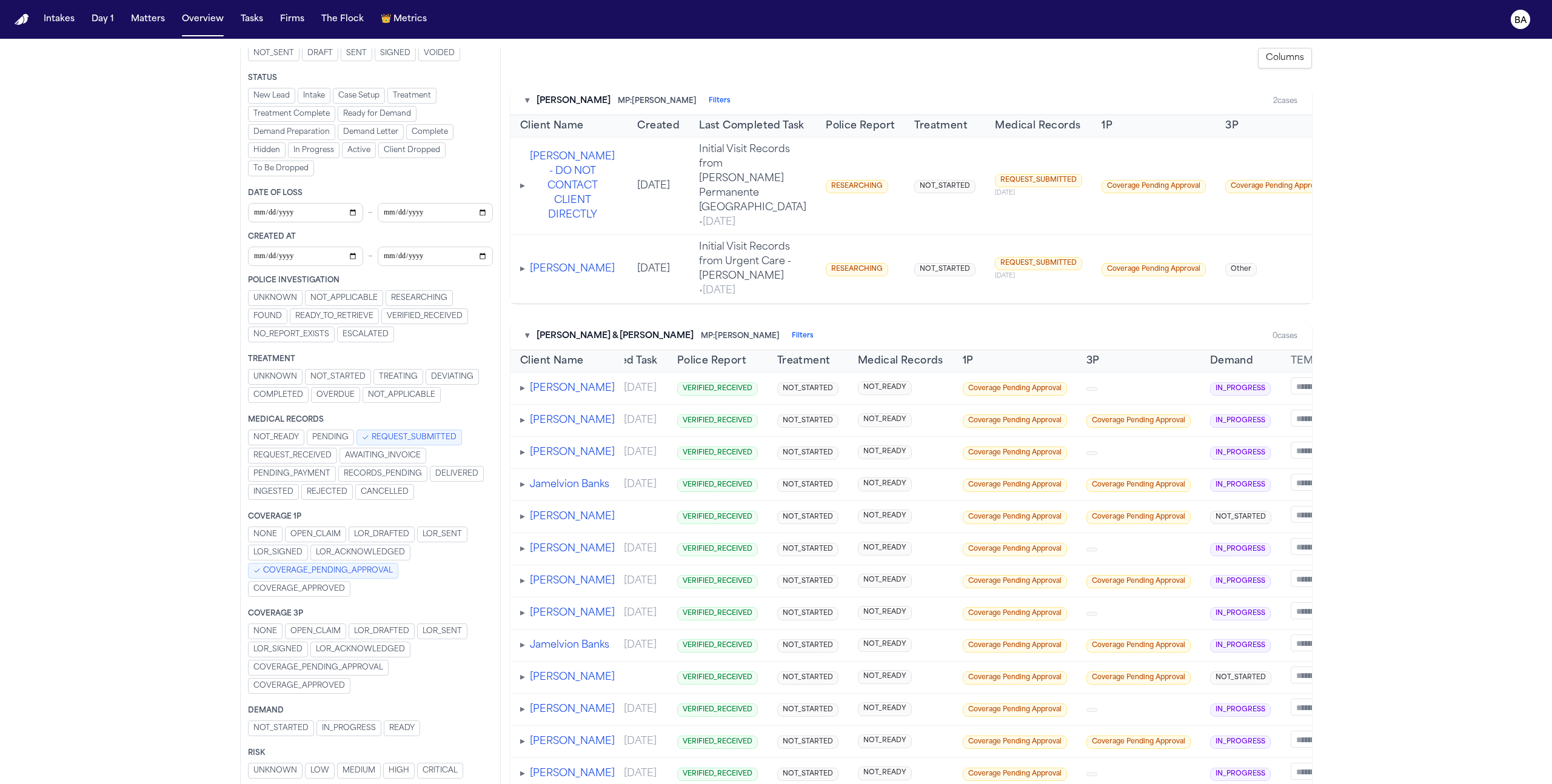
click at [317, 569] on span "COVERAGE_PENDING_APPROVAL" at bounding box center [327, 571] width 130 height 10
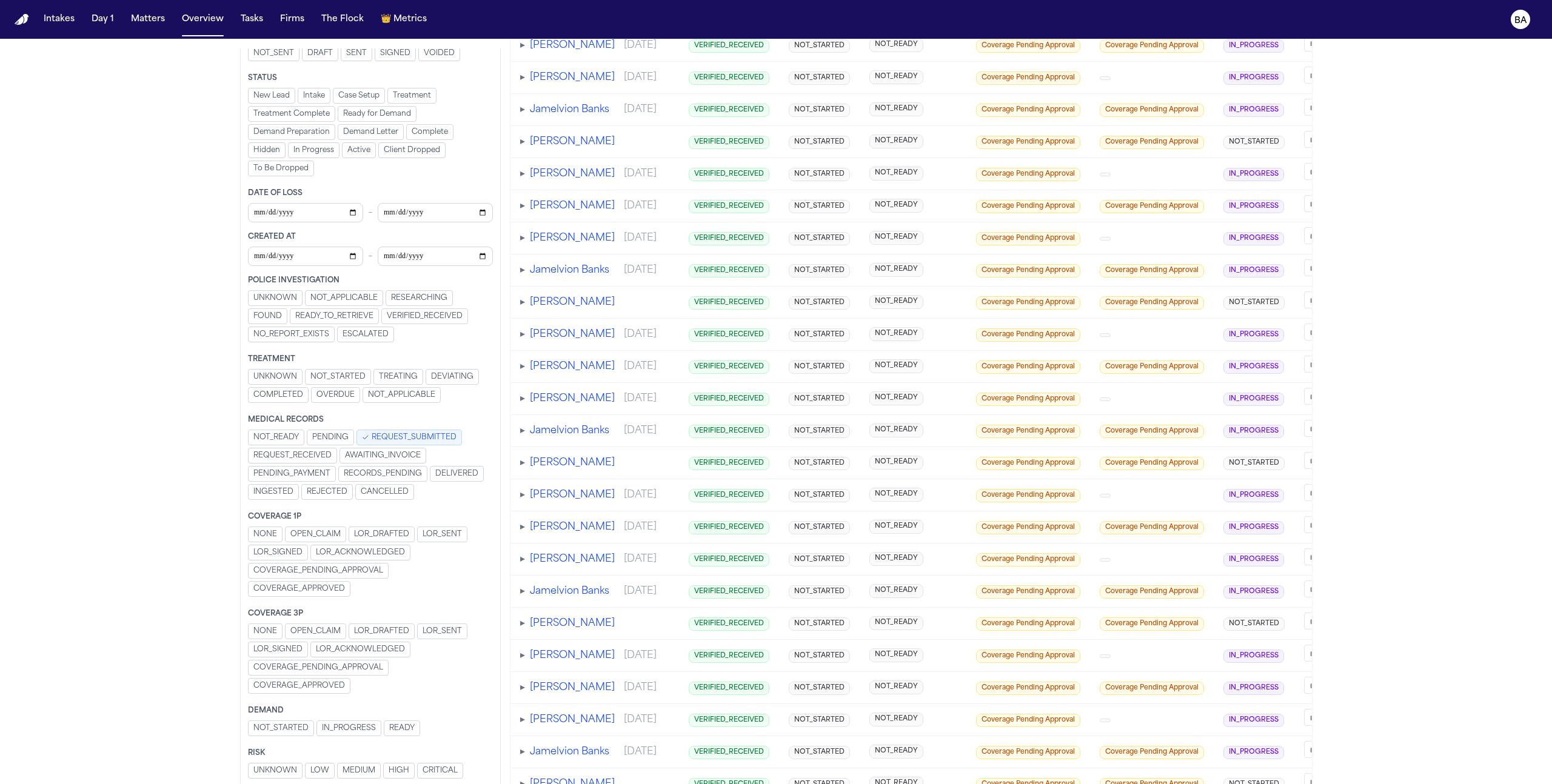
scroll to position [812, 0]
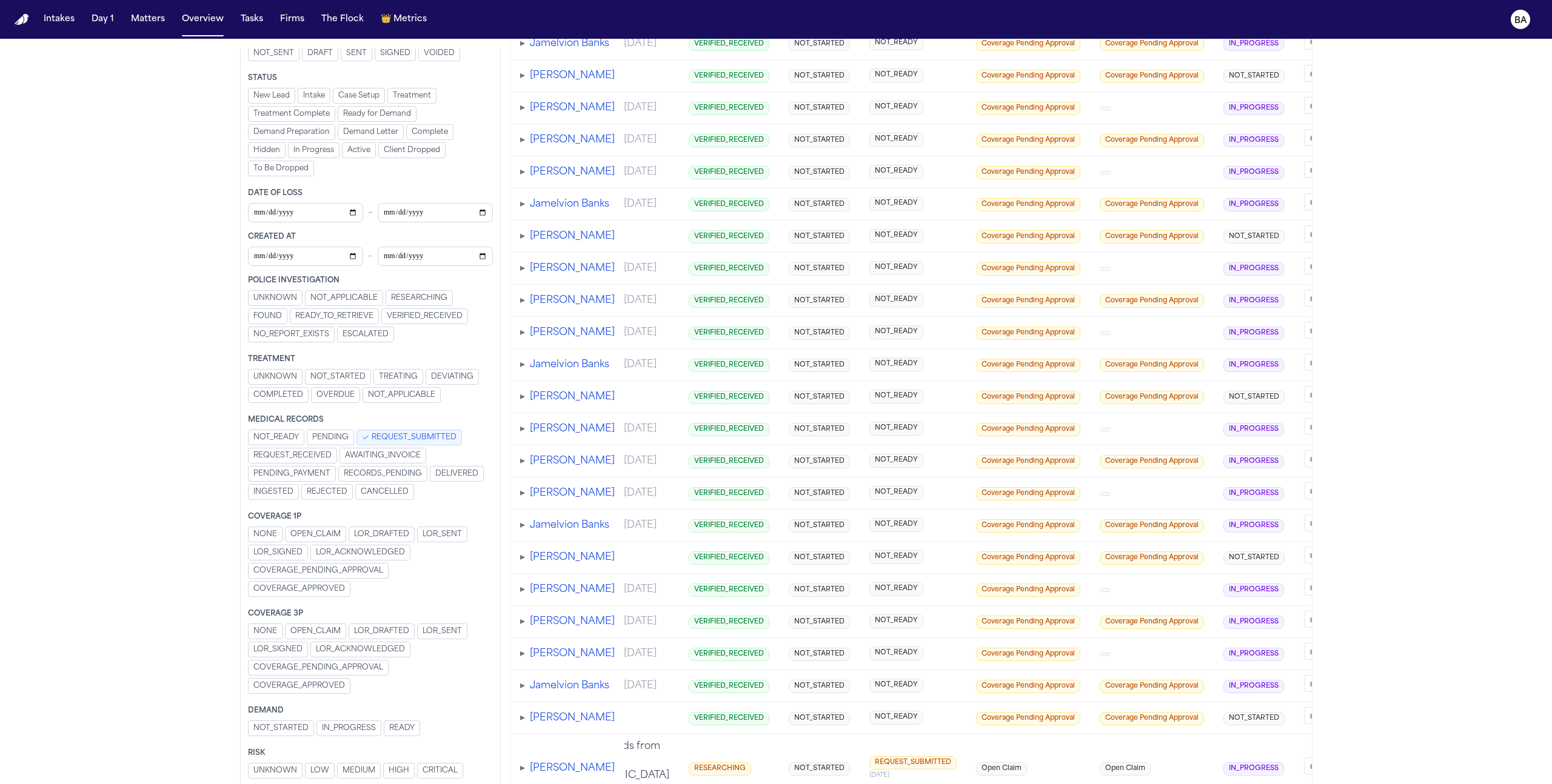
click at [417, 439] on span "REQUEST_SUBMITTED" at bounding box center [414, 438] width 85 height 10
click at [417, 439] on span "REQUEST_SUBMITTED" at bounding box center [404, 438] width 85 height 10
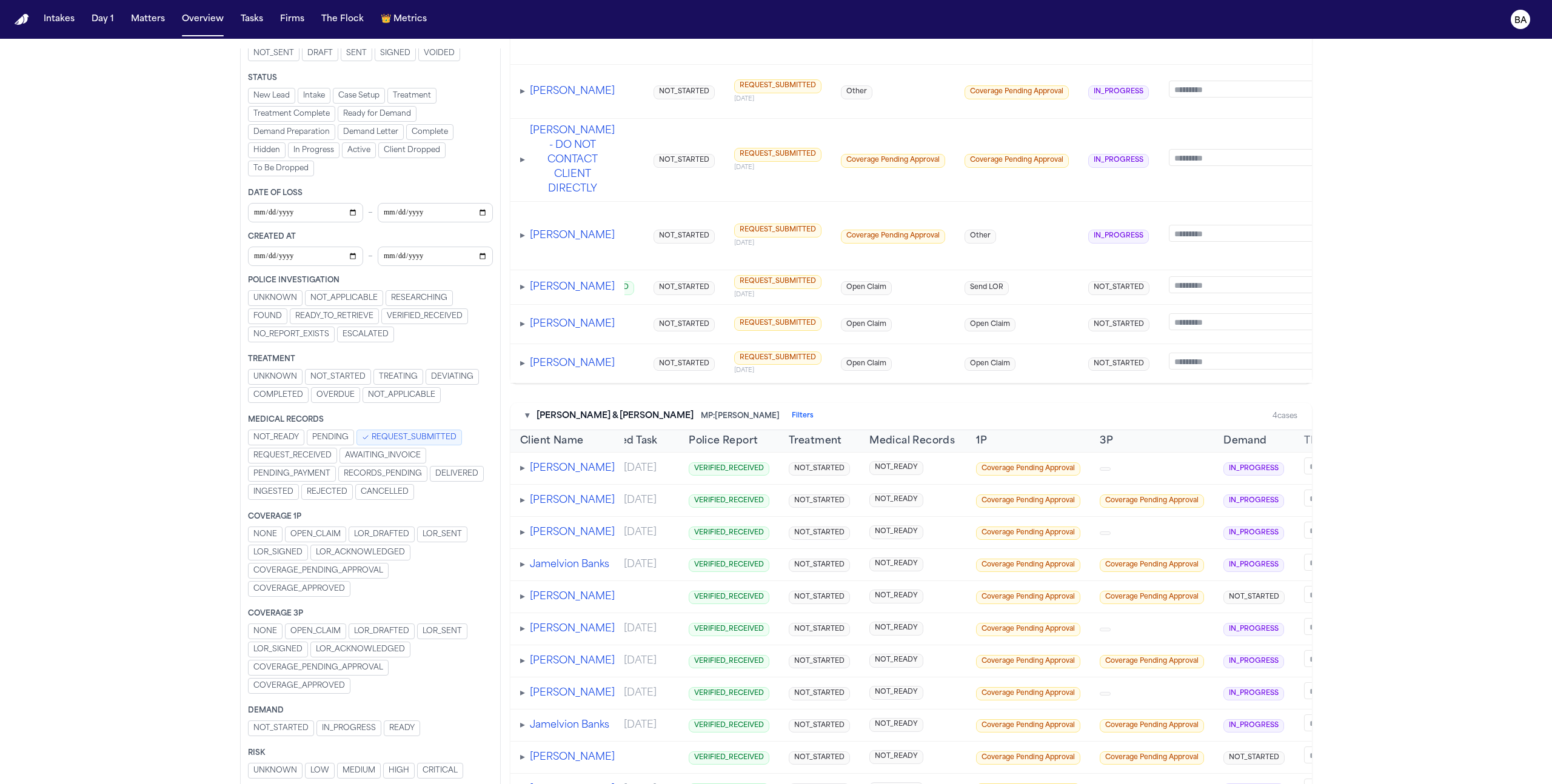
scroll to position [292, 0]
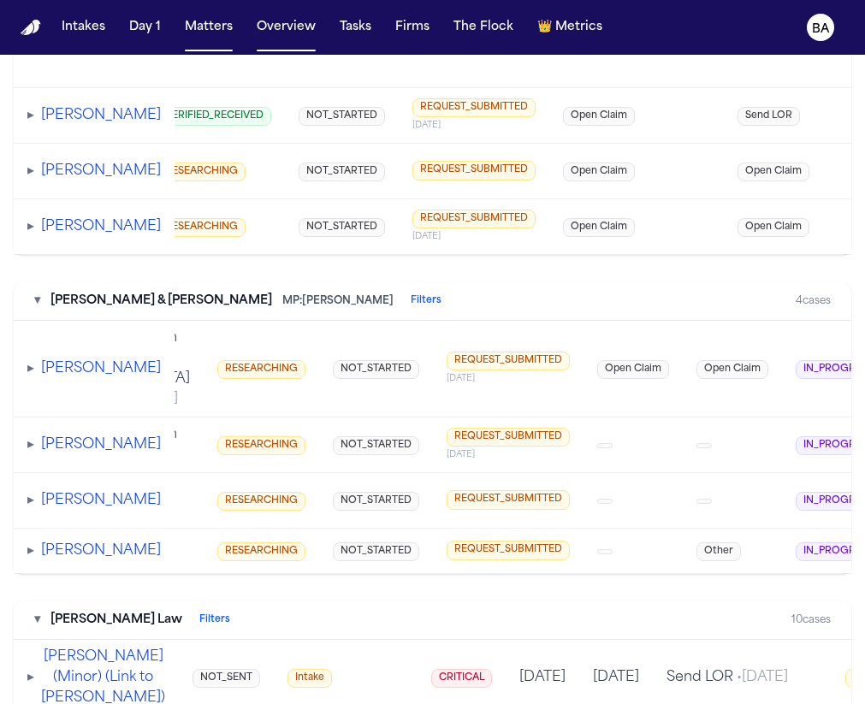
scroll to position [660, 0]
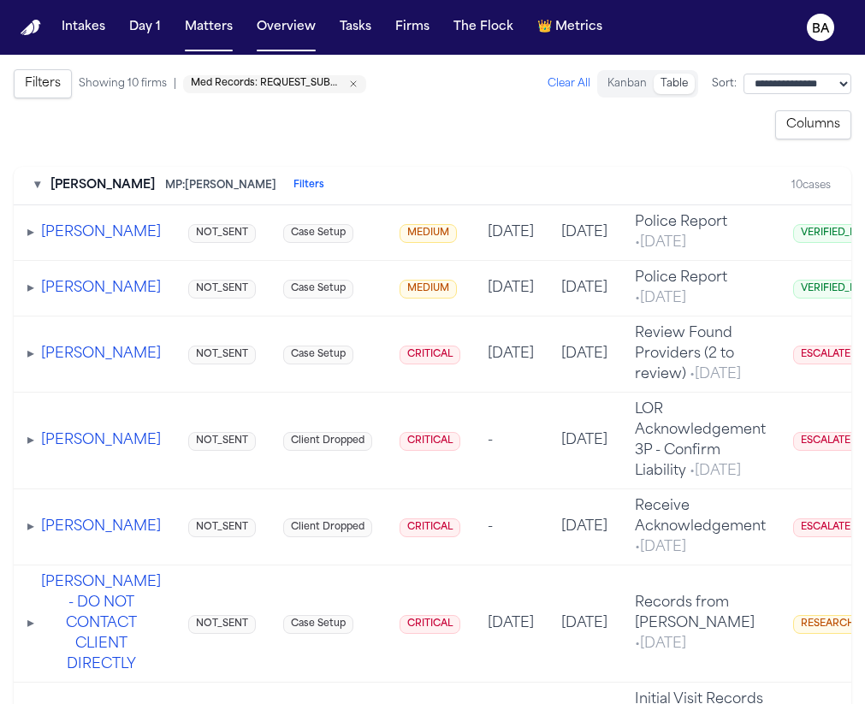
scroll to position [0, 519]
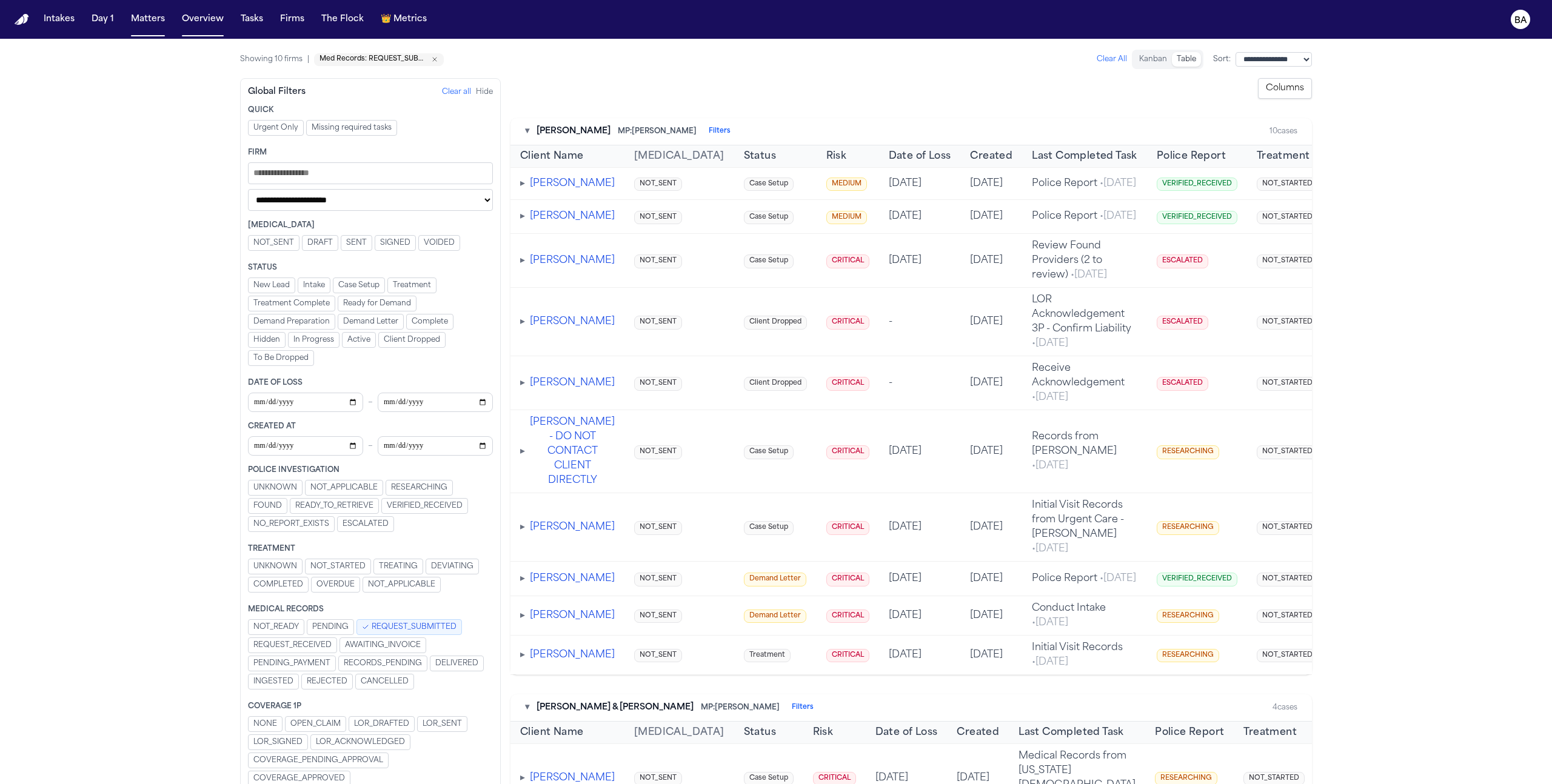
scroll to position [0, 368]
